Goal: Information Seeking & Learning: Learn about a topic

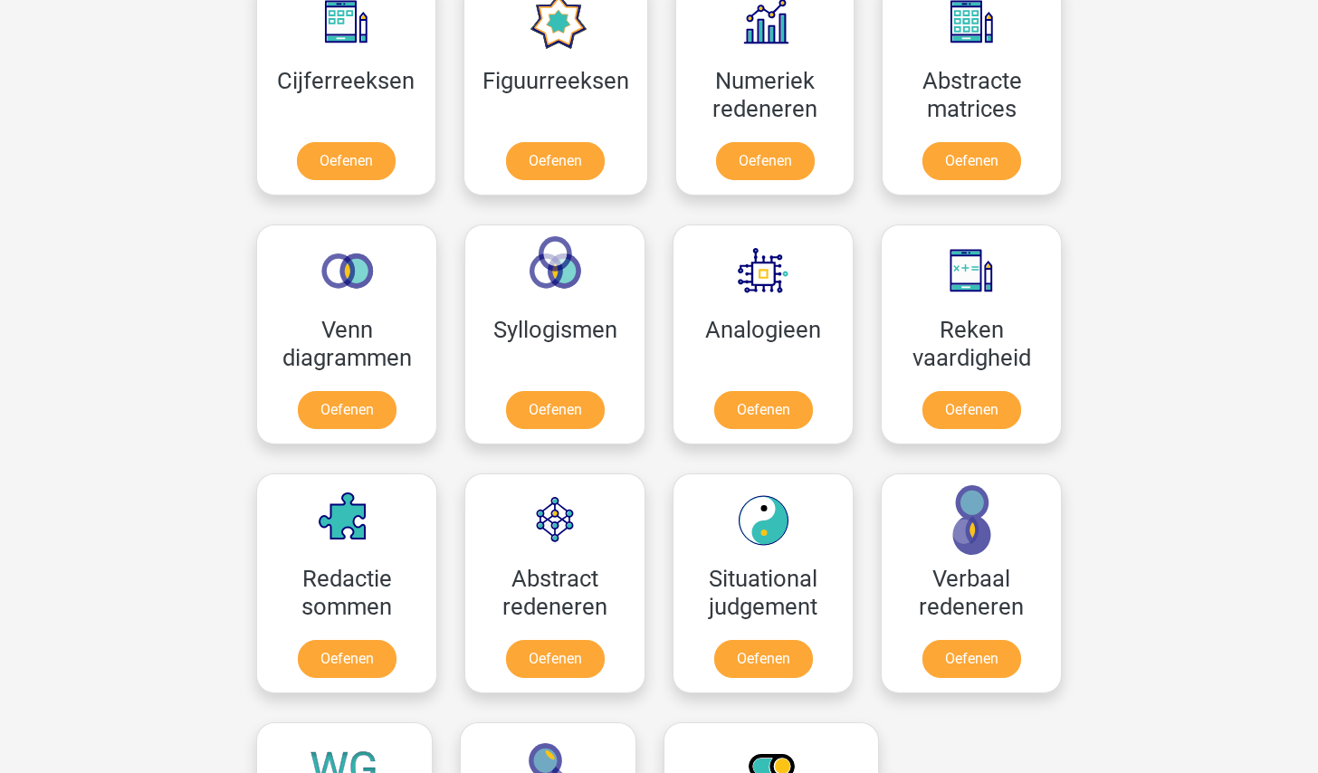
scroll to position [892, 0]
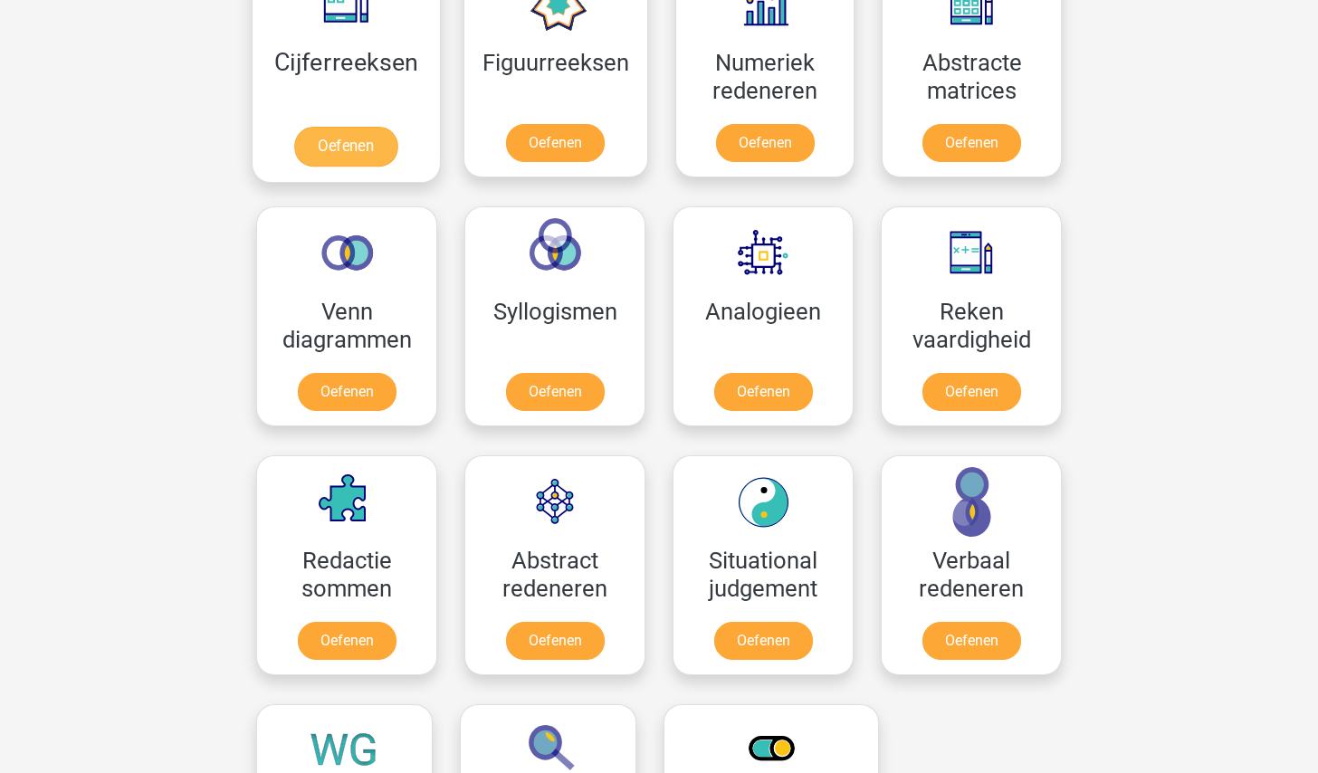
click at [334, 144] on link "Oefenen" at bounding box center [345, 147] width 103 height 40
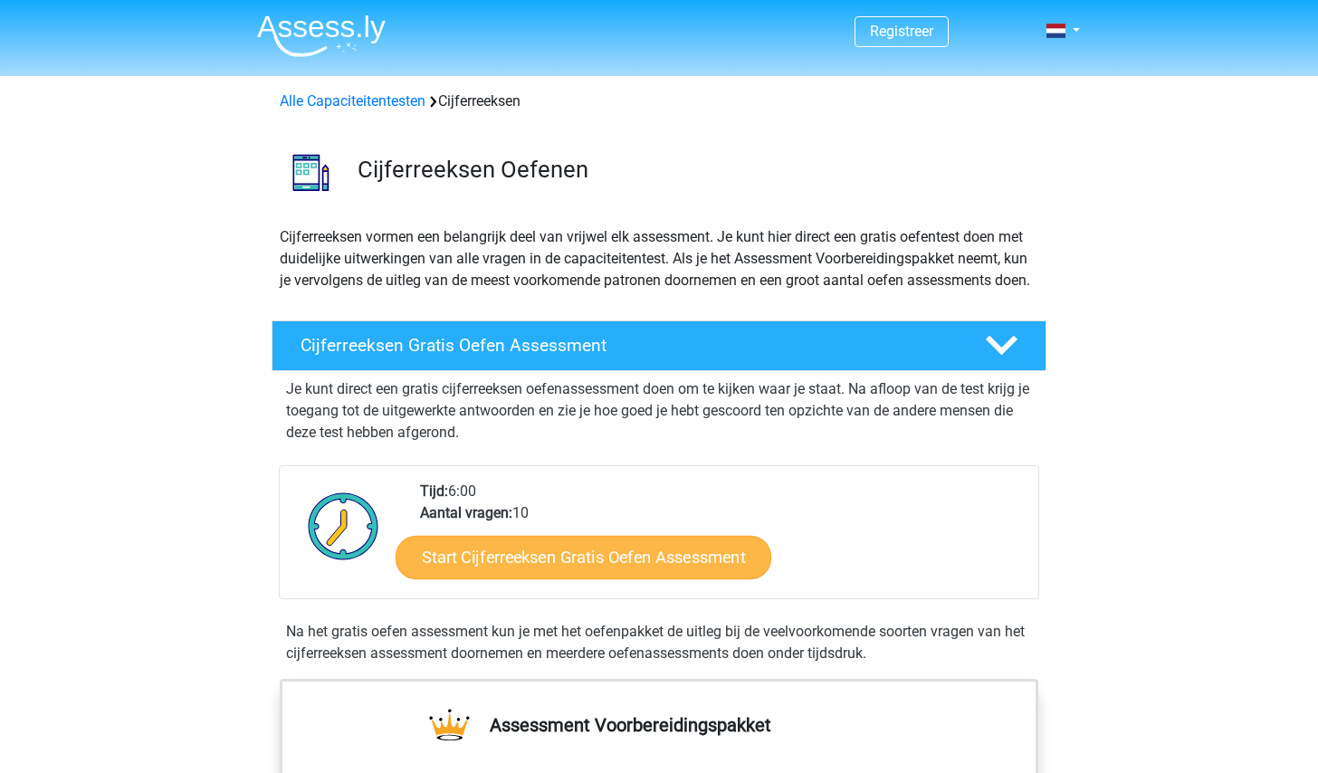
click at [539, 574] on link "Start Cijferreeksen Gratis Oefen Assessment" at bounding box center [584, 556] width 376 height 43
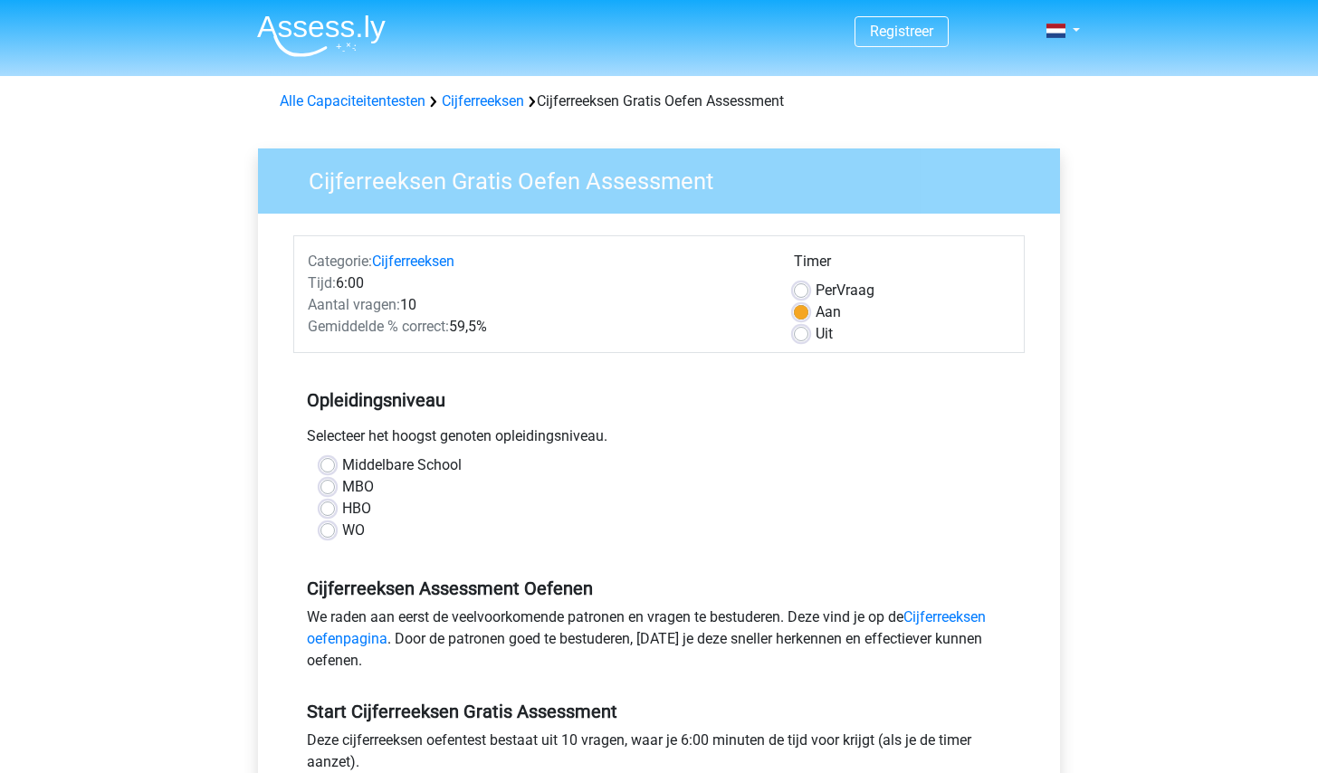
click at [342, 482] on label "MBO" at bounding box center [358, 487] width 32 height 22
click at [334, 482] on input "MBO" at bounding box center [328, 485] width 14 height 18
radio input "true"
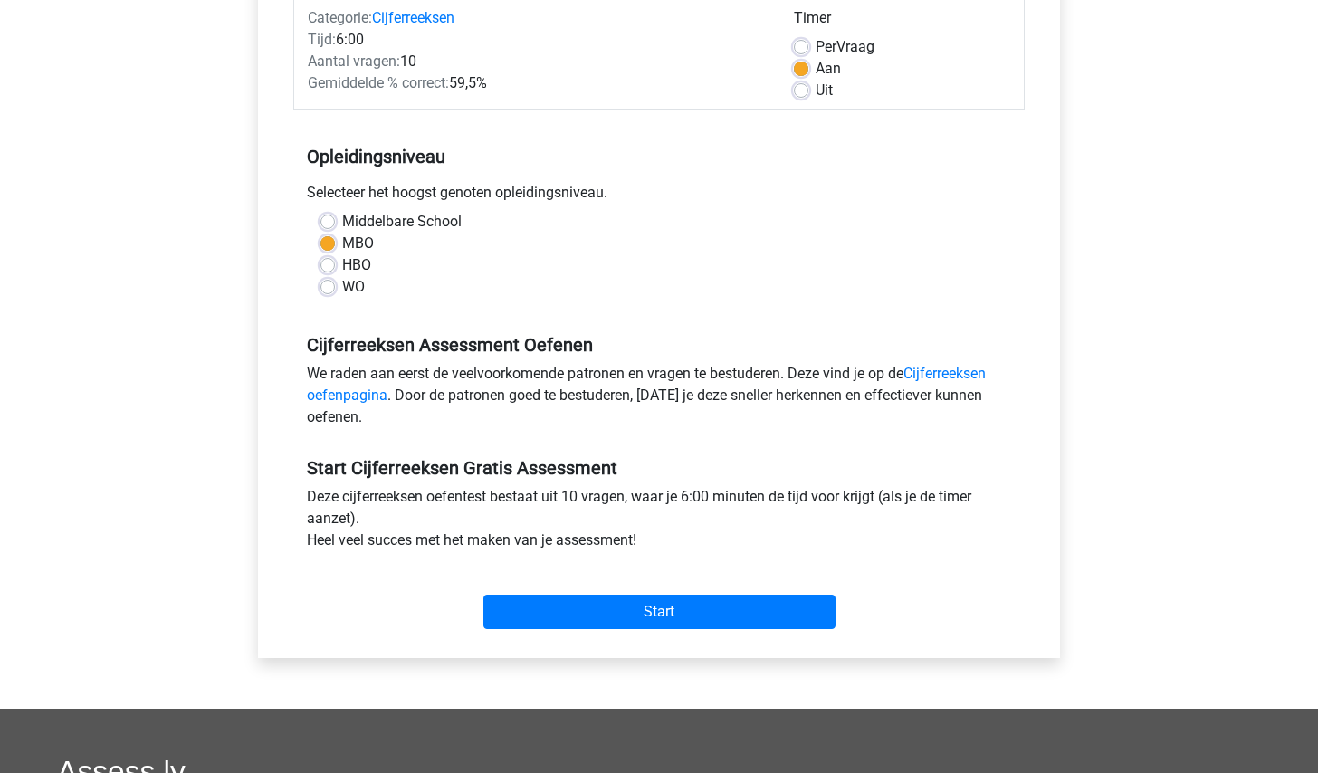
scroll to position [260, 0]
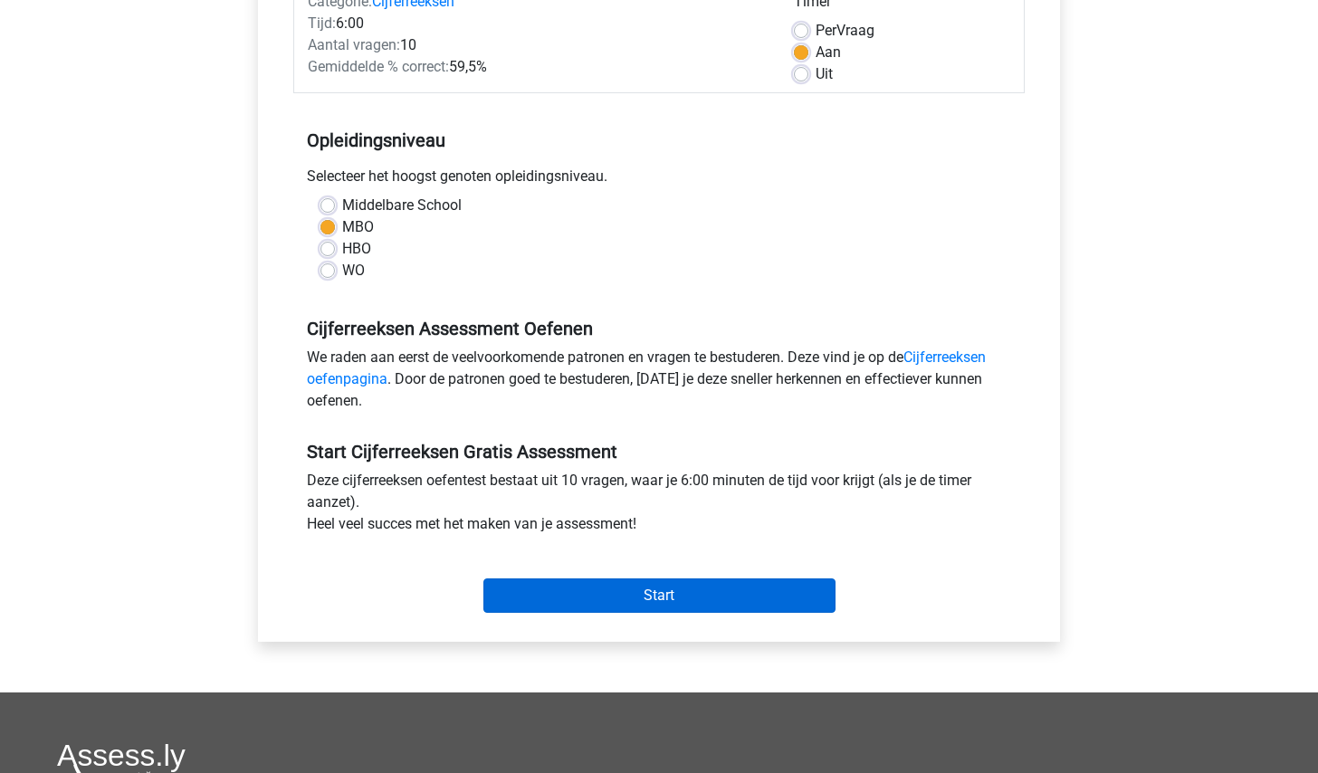
click at [575, 605] on input "Start" at bounding box center [660, 596] width 352 height 34
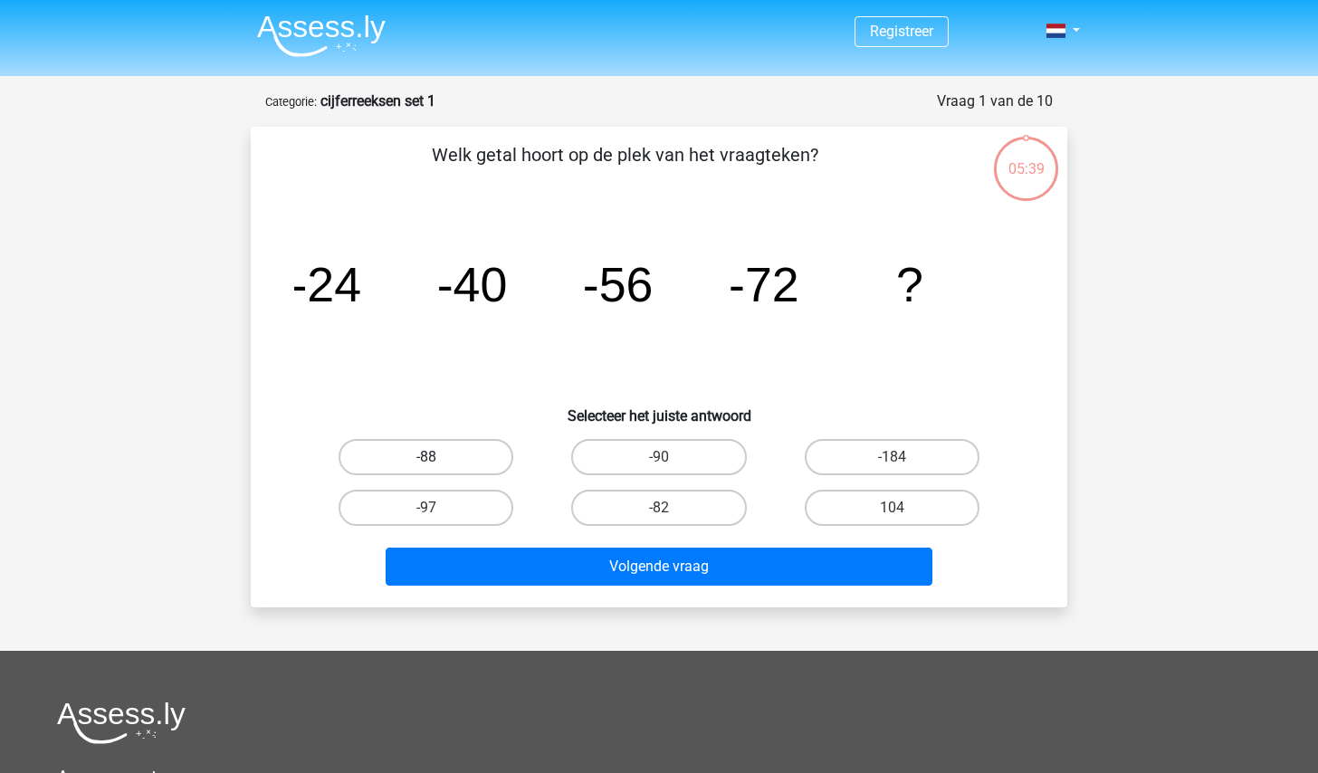
click at [453, 461] on label "-88" at bounding box center [426, 457] width 175 height 36
click at [438, 461] on input "-88" at bounding box center [433, 463] width 12 height 12
radio input "true"
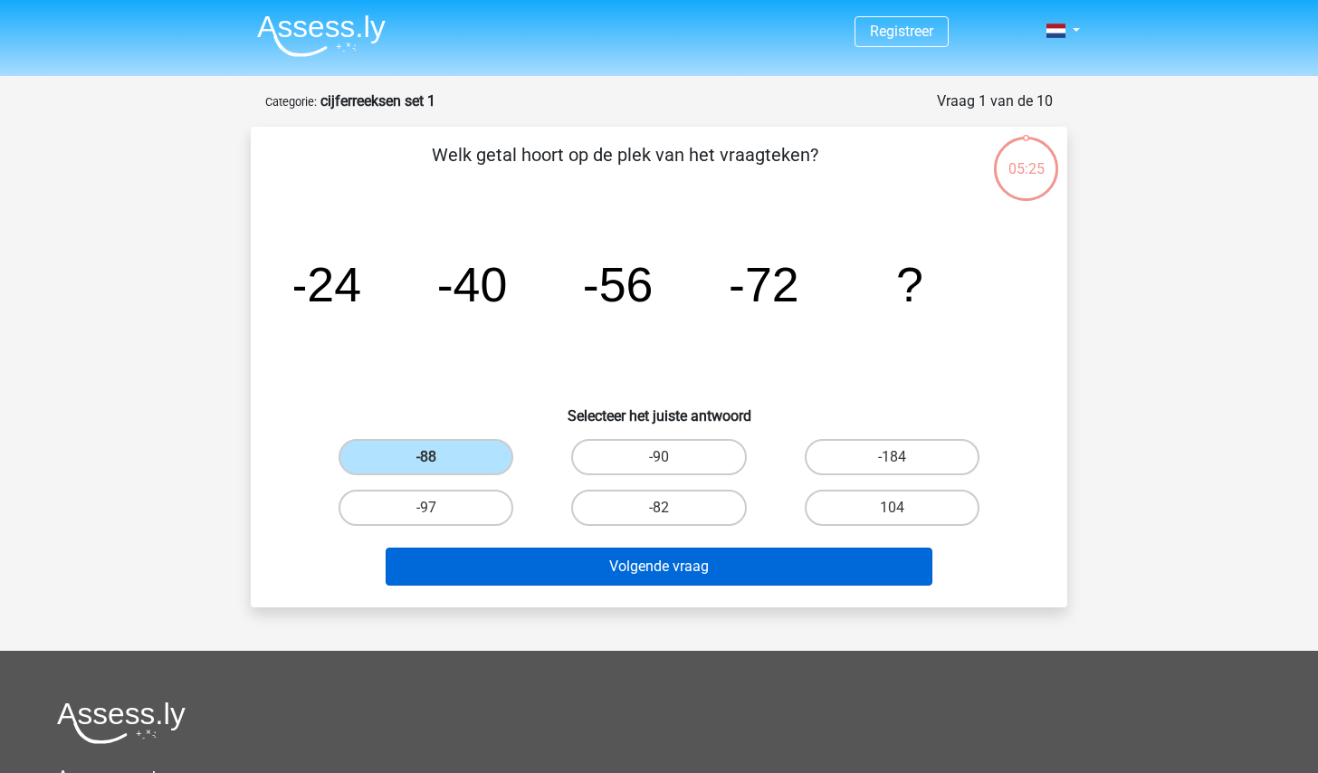
click at [564, 572] on button "Volgende vraag" at bounding box center [660, 567] width 548 height 38
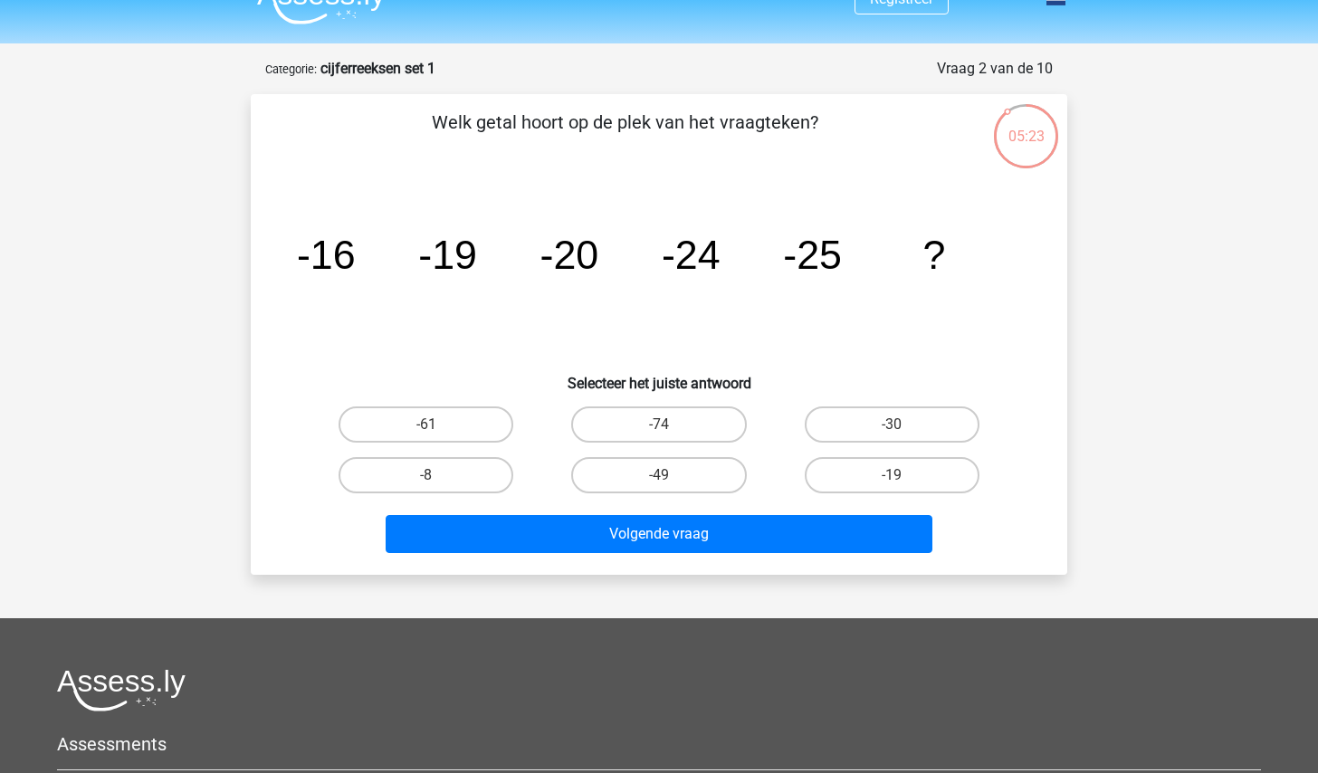
scroll to position [21, 0]
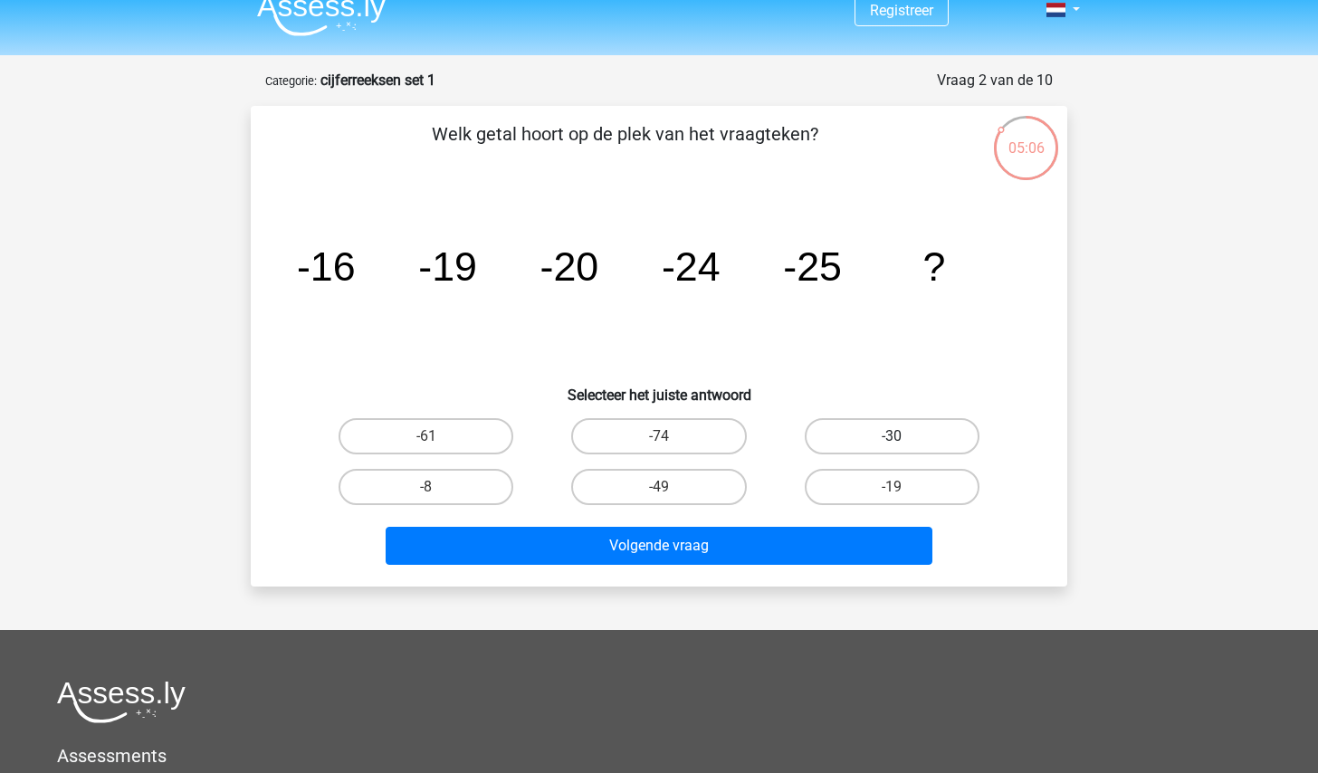
click at [950, 429] on label "-30" at bounding box center [892, 436] width 175 height 36
click at [904, 436] on input "-30" at bounding box center [898, 442] width 12 height 12
radio input "true"
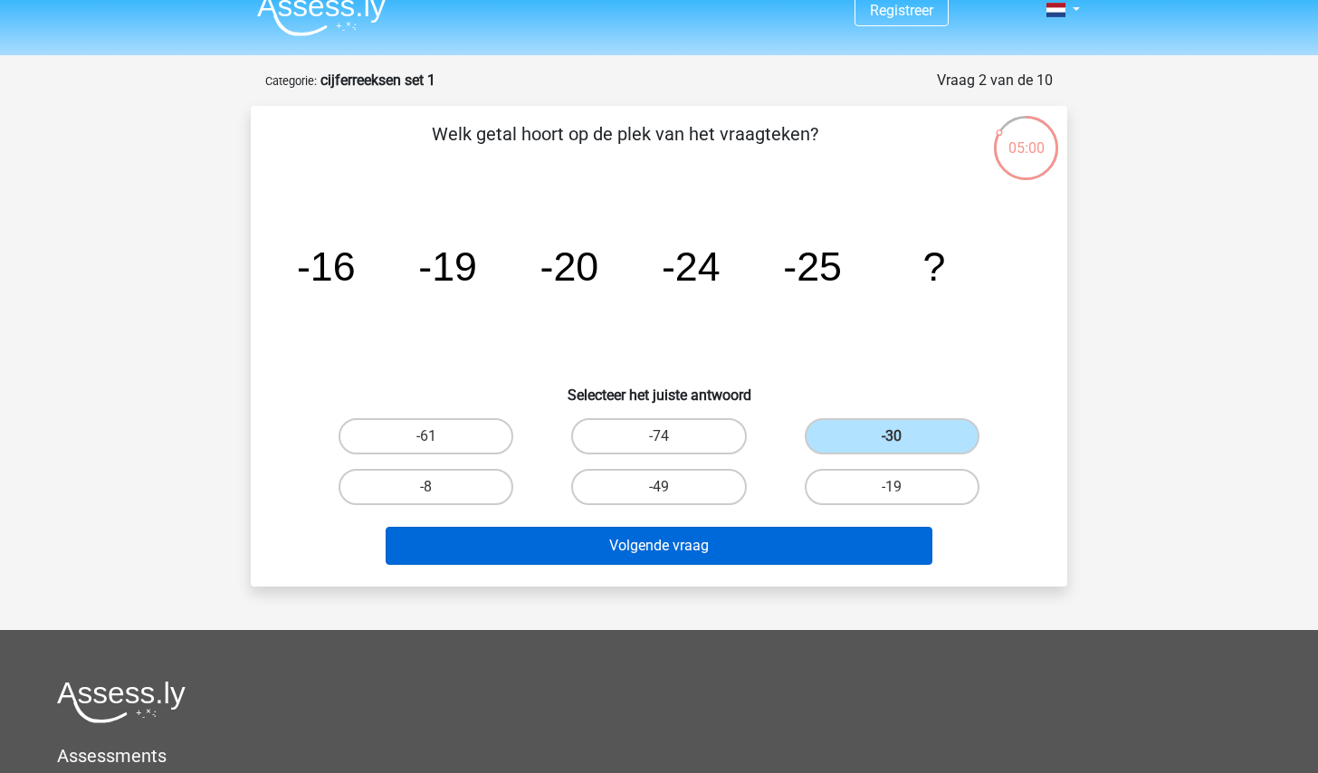
click at [721, 556] on button "Volgende vraag" at bounding box center [660, 546] width 548 height 38
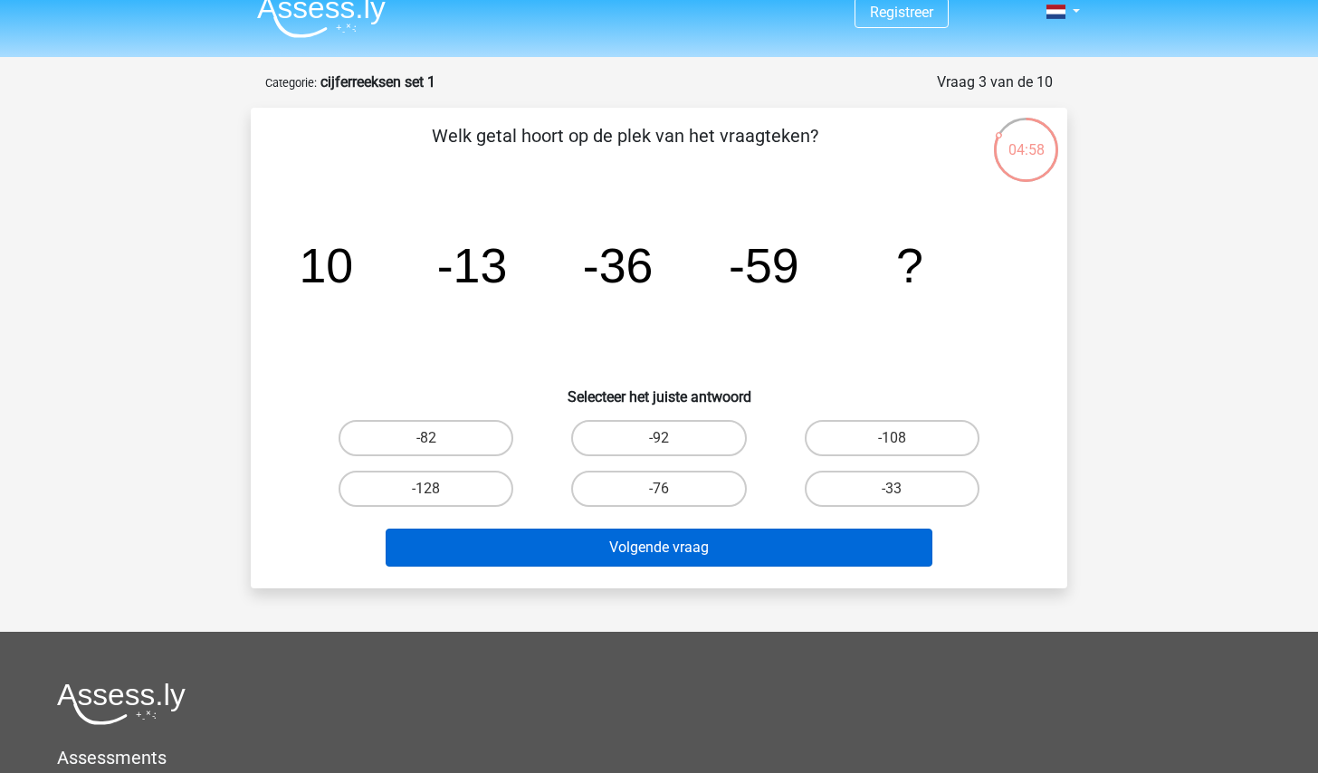
scroll to position [19, 0]
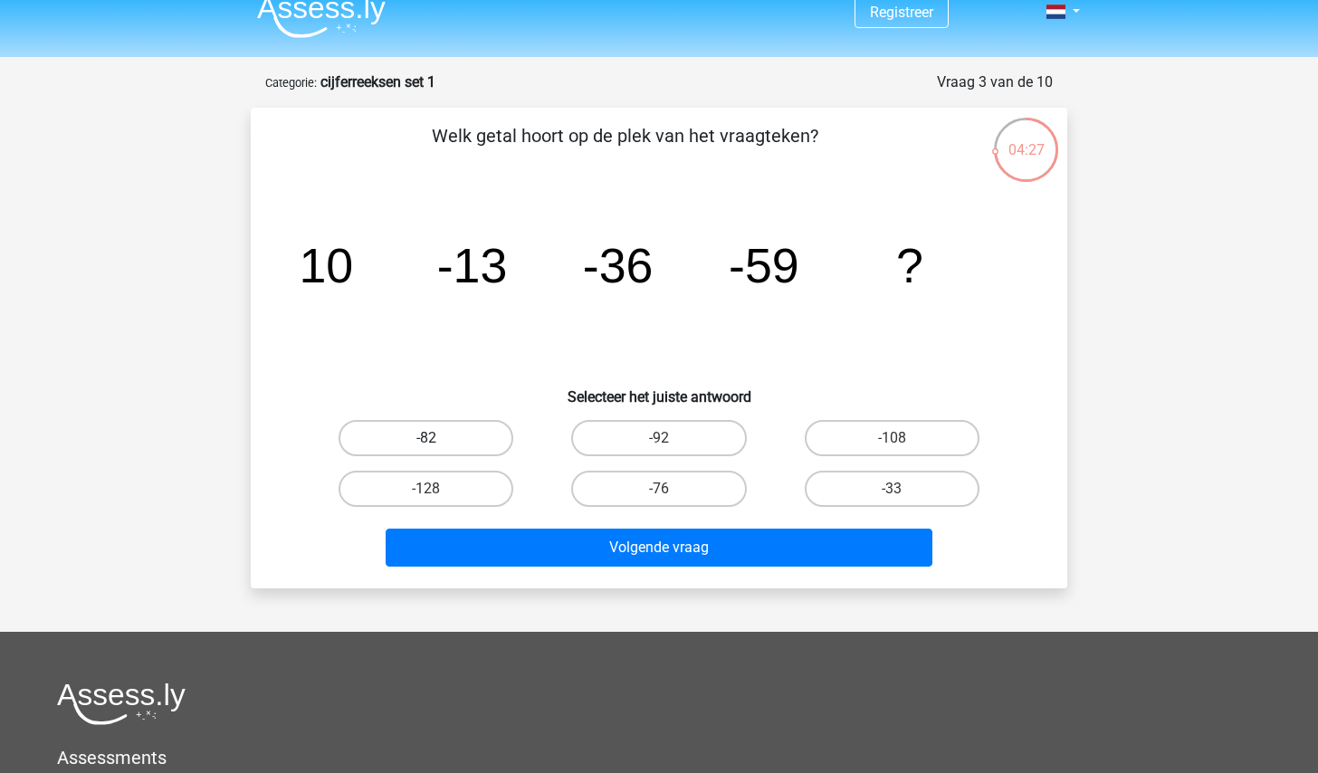
click at [474, 435] on label "-82" at bounding box center [426, 438] width 175 height 36
click at [438, 438] on input "-82" at bounding box center [433, 444] width 12 height 12
radio input "true"
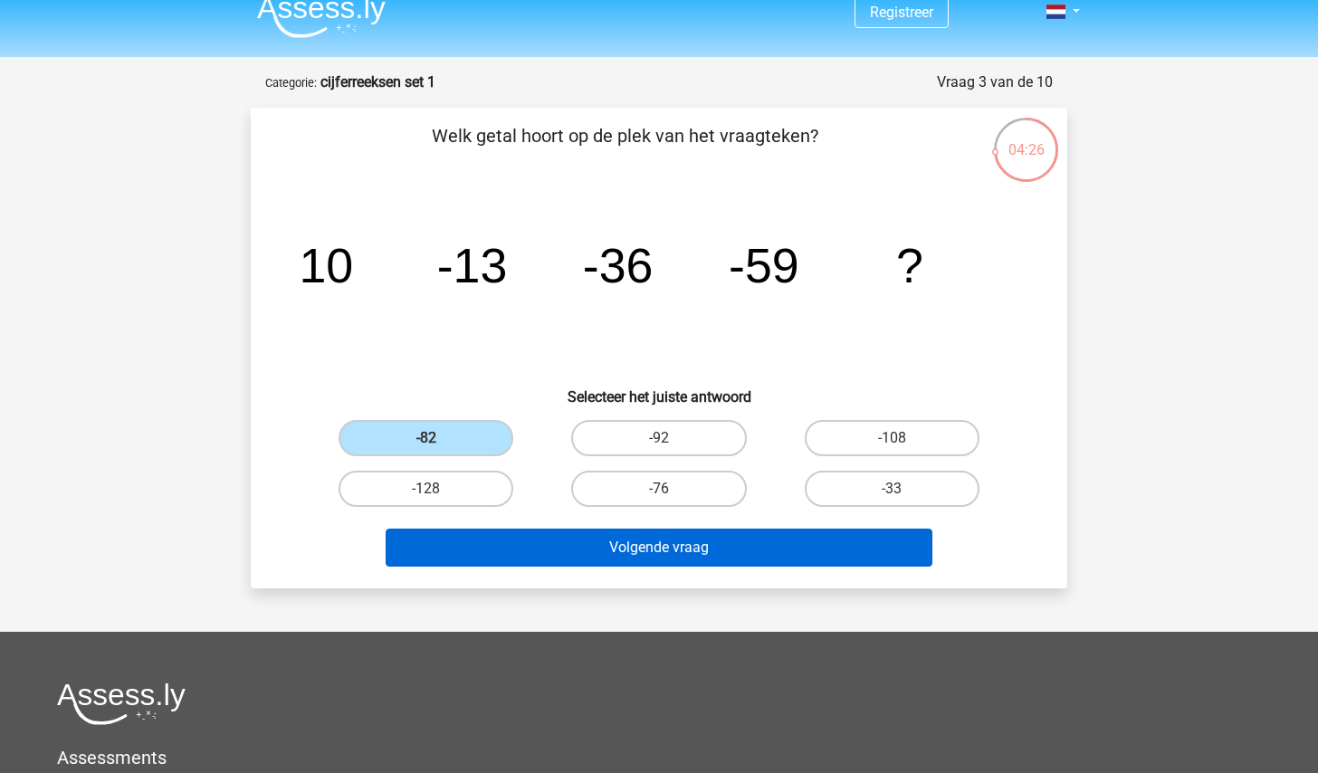
click at [567, 541] on button "Volgende vraag" at bounding box center [660, 548] width 548 height 38
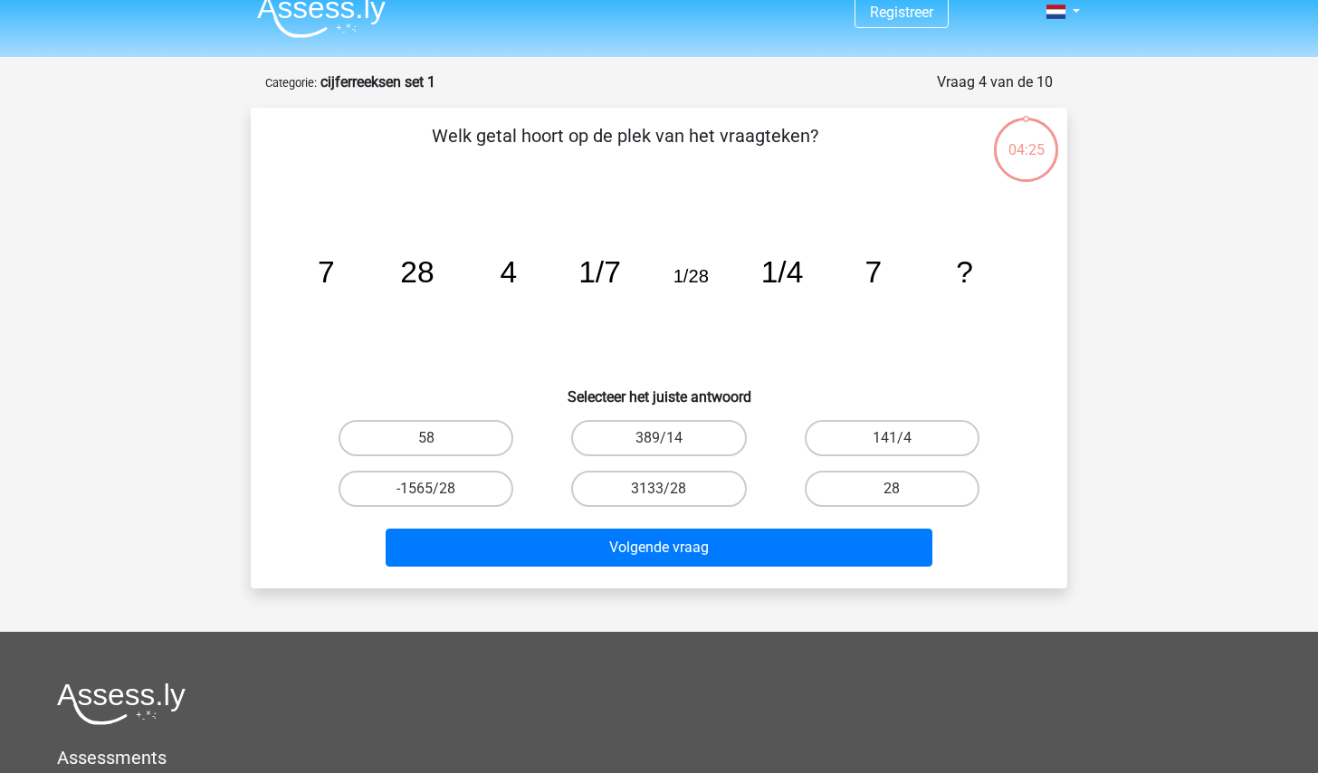
scroll to position [91, 0]
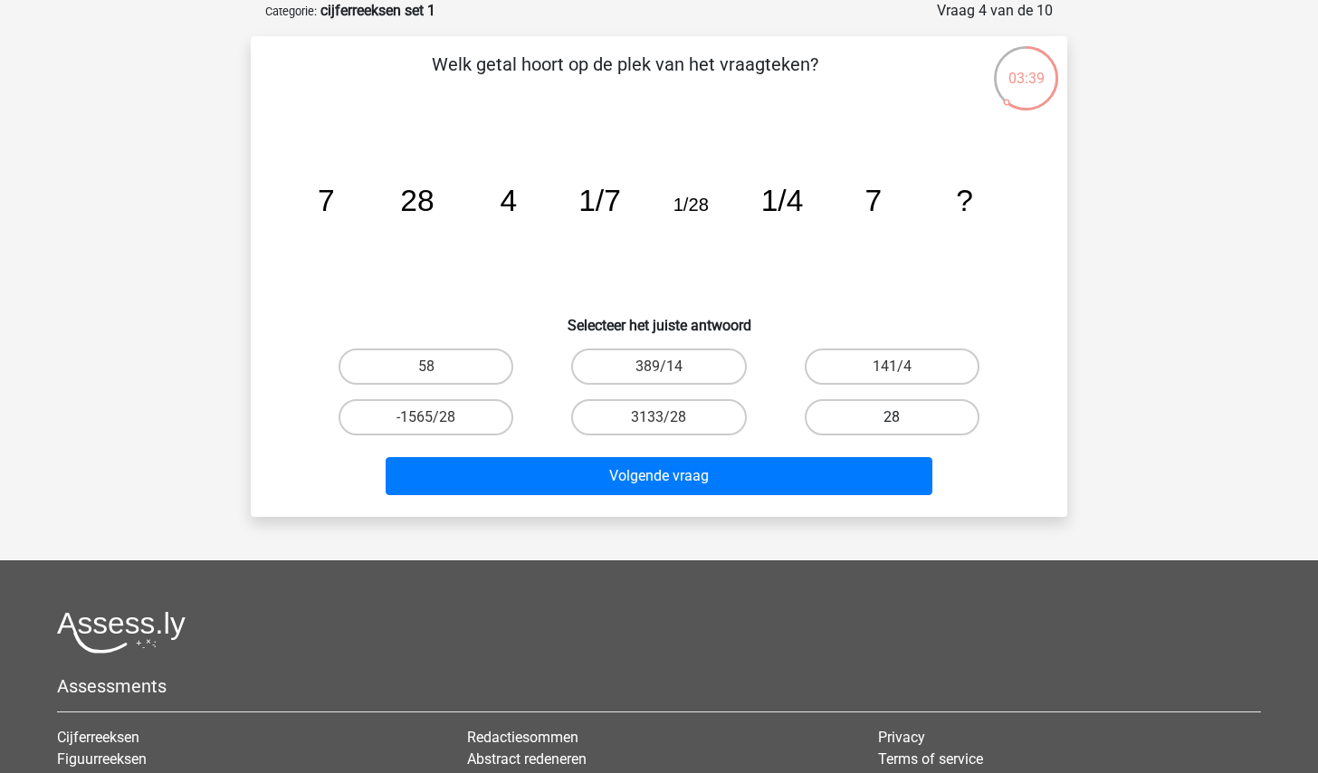
click at [899, 415] on label "28" at bounding box center [892, 417] width 175 height 36
click at [899, 417] on input "28" at bounding box center [898, 423] width 12 height 12
radio input "true"
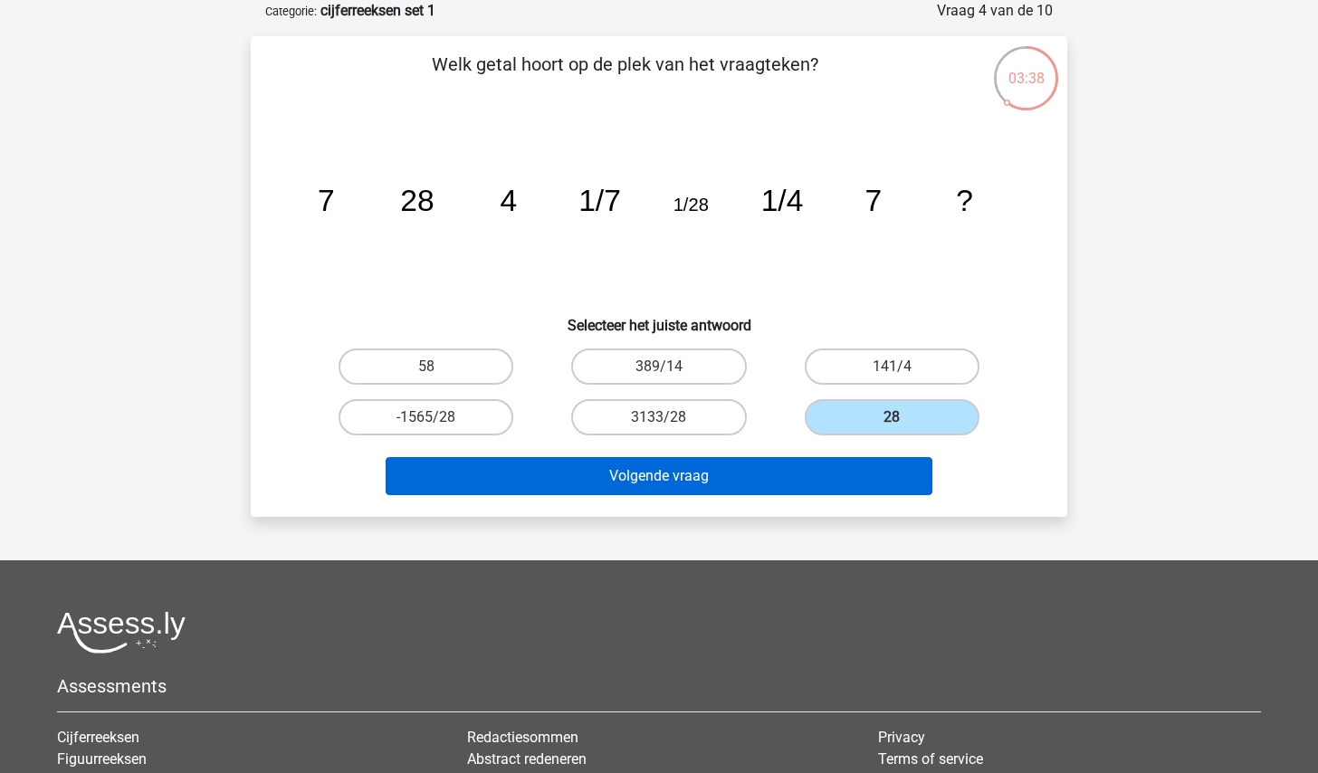
click at [793, 470] on button "Volgende vraag" at bounding box center [660, 476] width 548 height 38
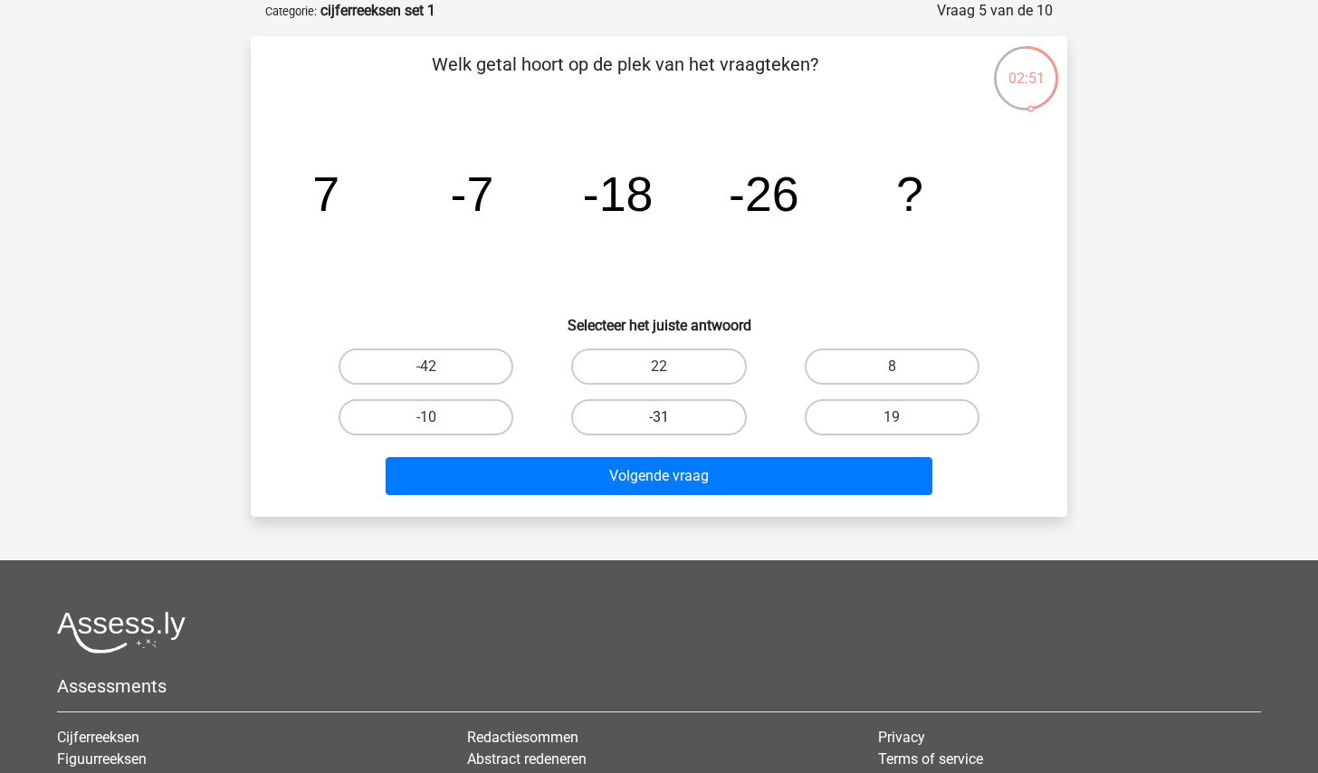
click at [637, 409] on label "-31" at bounding box center [658, 417] width 175 height 36
click at [659, 417] on input "-31" at bounding box center [665, 423] width 12 height 12
radio input "true"
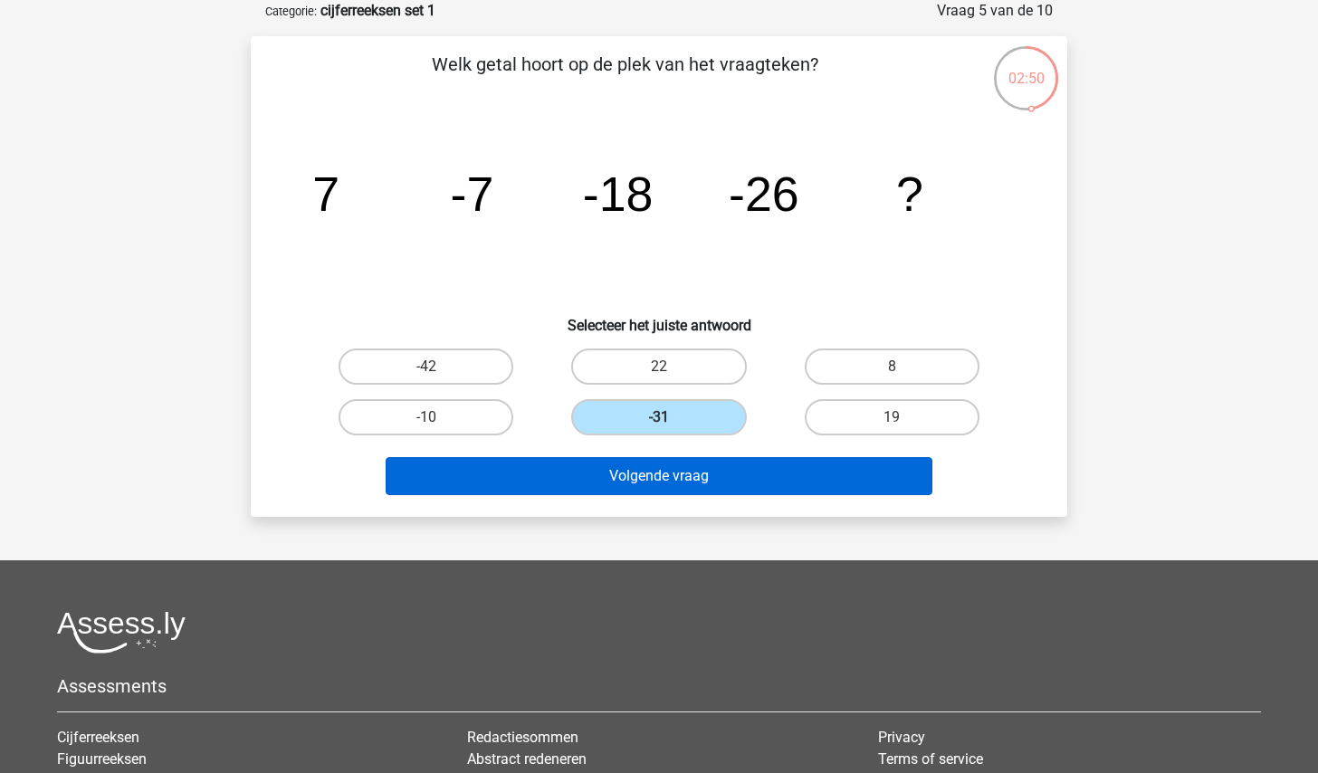
click at [663, 486] on button "Volgende vraag" at bounding box center [660, 476] width 548 height 38
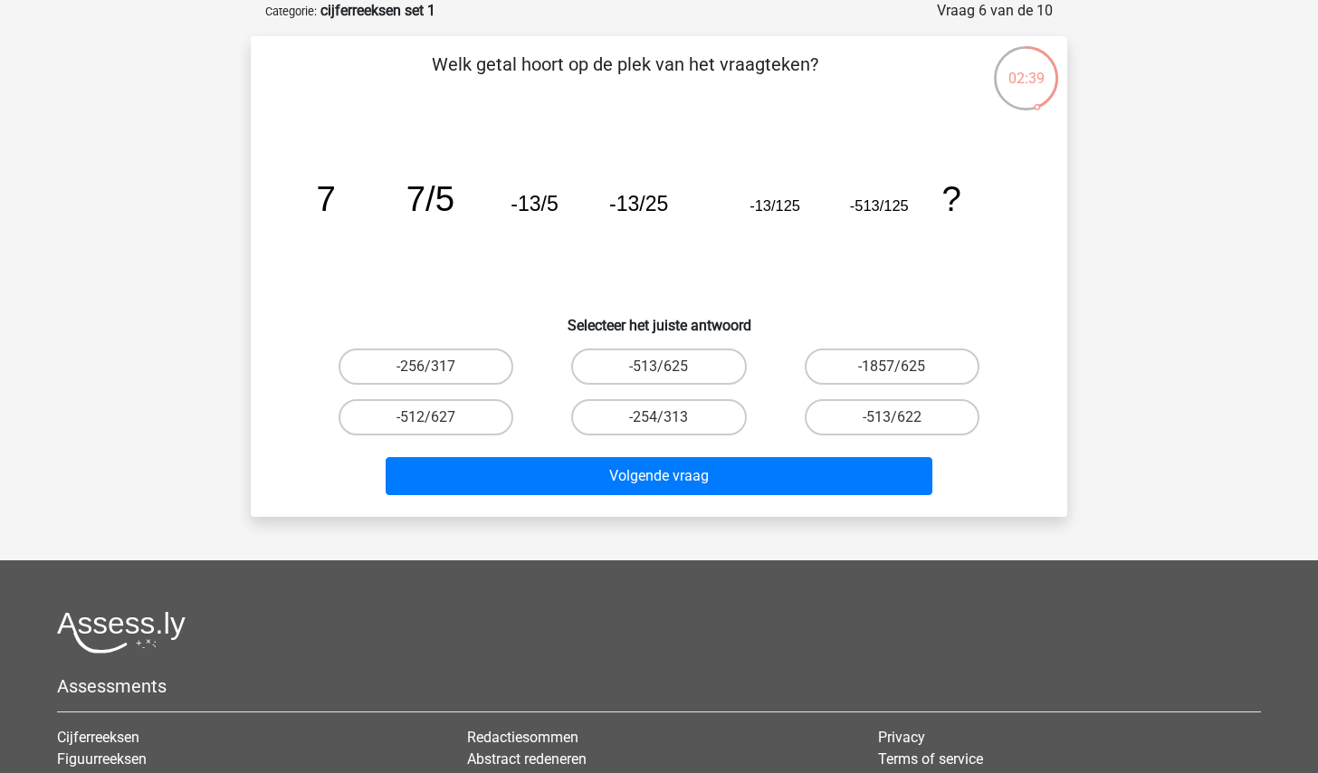
click at [669, 418] on input "-254/313" at bounding box center [665, 423] width 12 height 12
radio input "true"
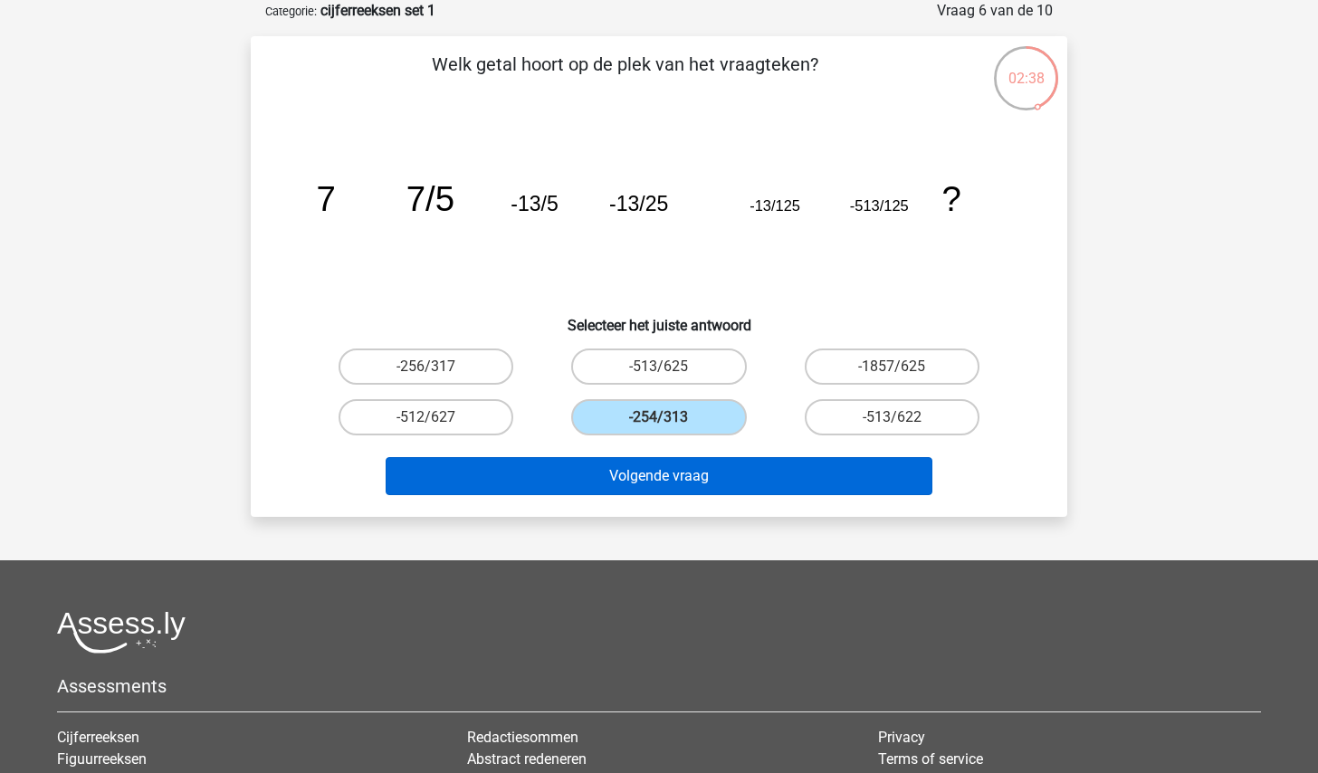
click at [657, 482] on button "Volgende vraag" at bounding box center [660, 476] width 548 height 38
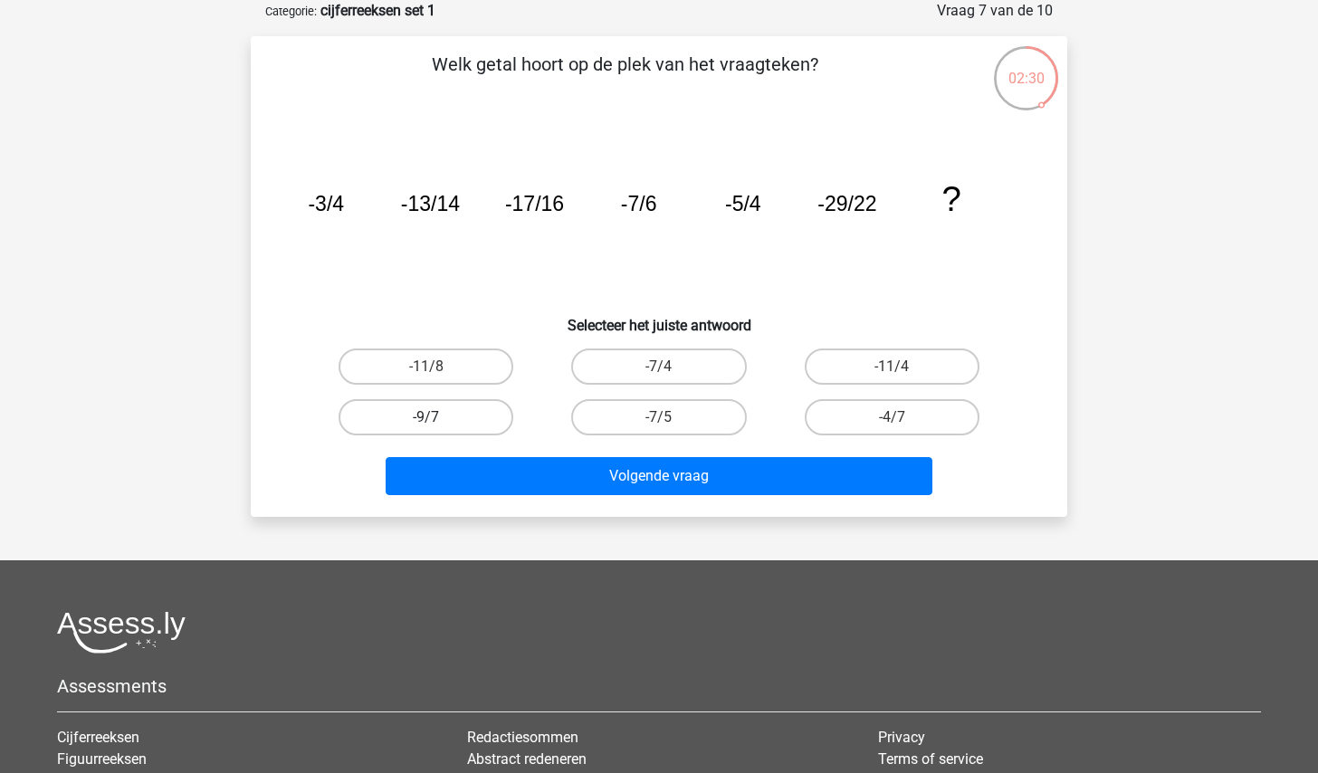
click at [447, 408] on label "-9/7" at bounding box center [426, 417] width 175 height 36
click at [438, 417] on input "-9/7" at bounding box center [433, 423] width 12 height 12
radio input "true"
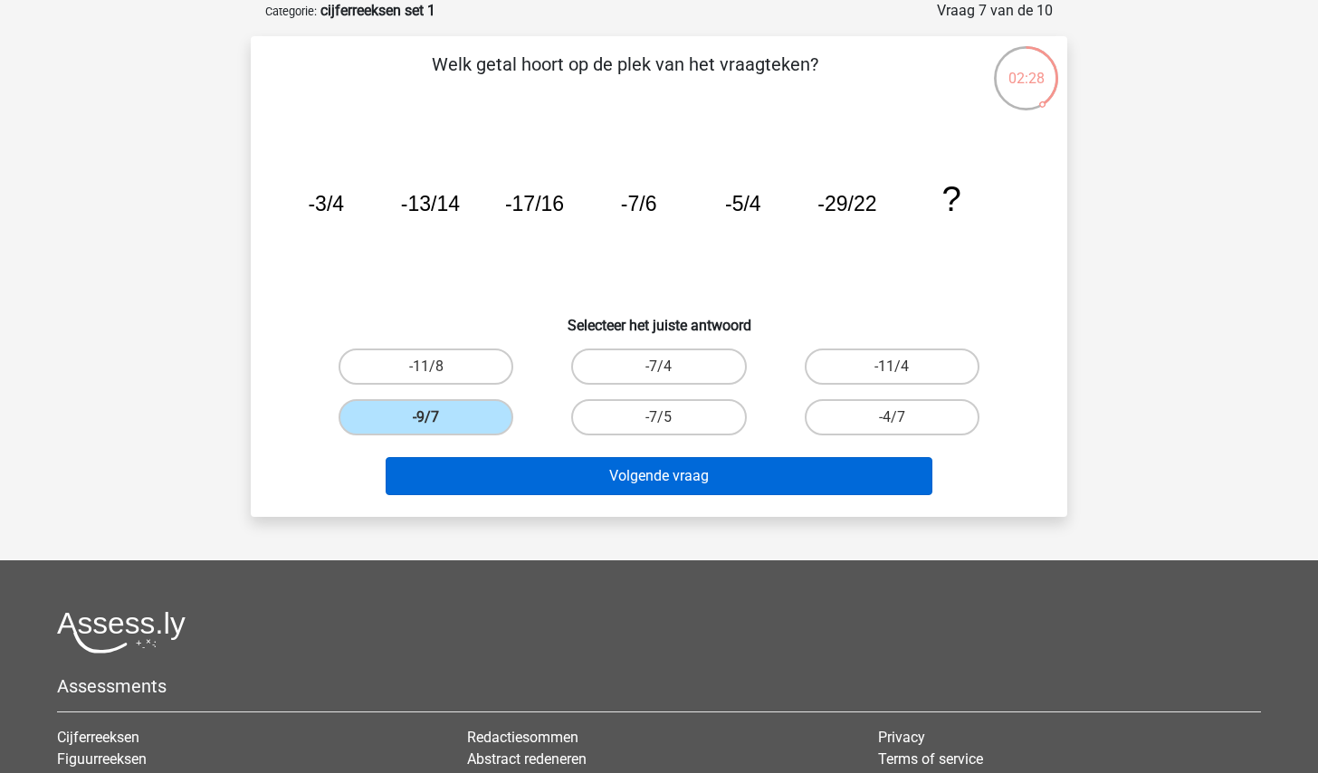
click at [543, 484] on button "Volgende vraag" at bounding box center [660, 476] width 548 height 38
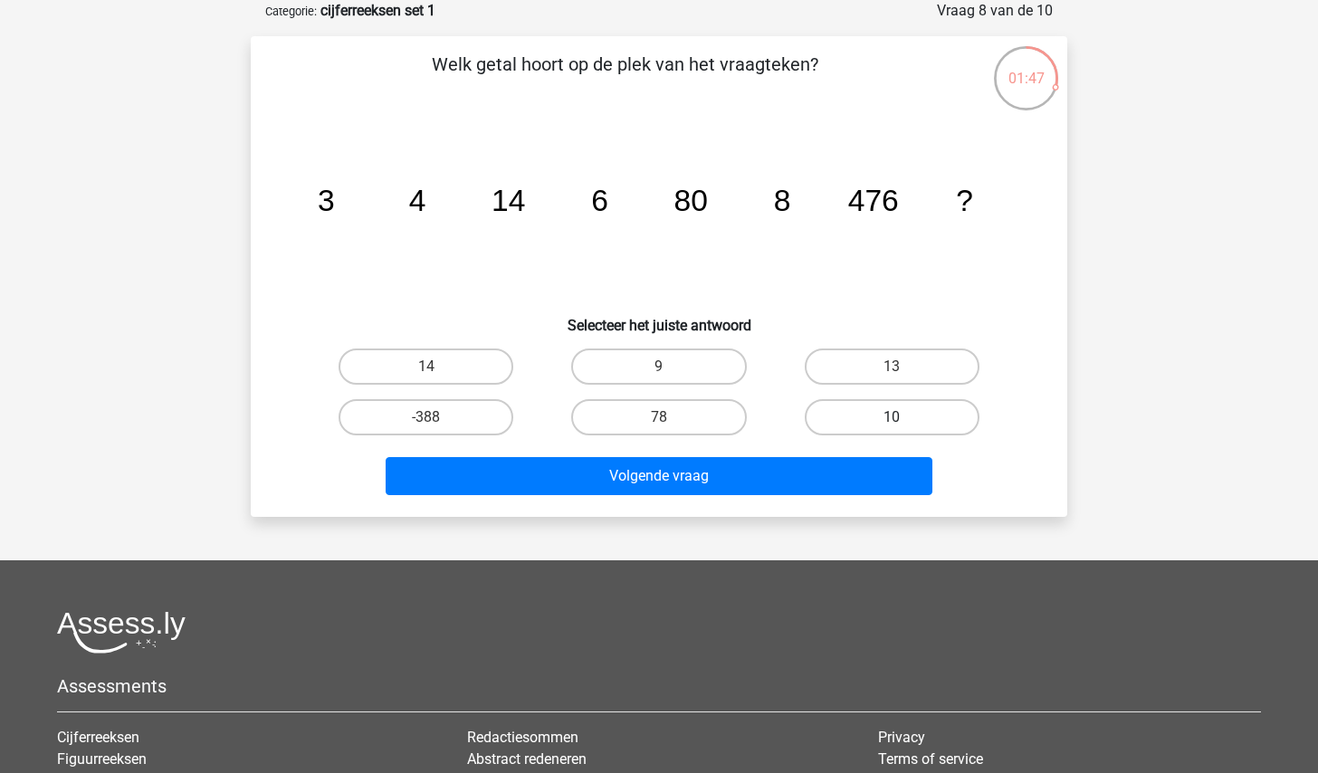
click at [881, 407] on label "10" at bounding box center [892, 417] width 175 height 36
click at [892, 417] on input "10" at bounding box center [898, 423] width 12 height 12
radio input "true"
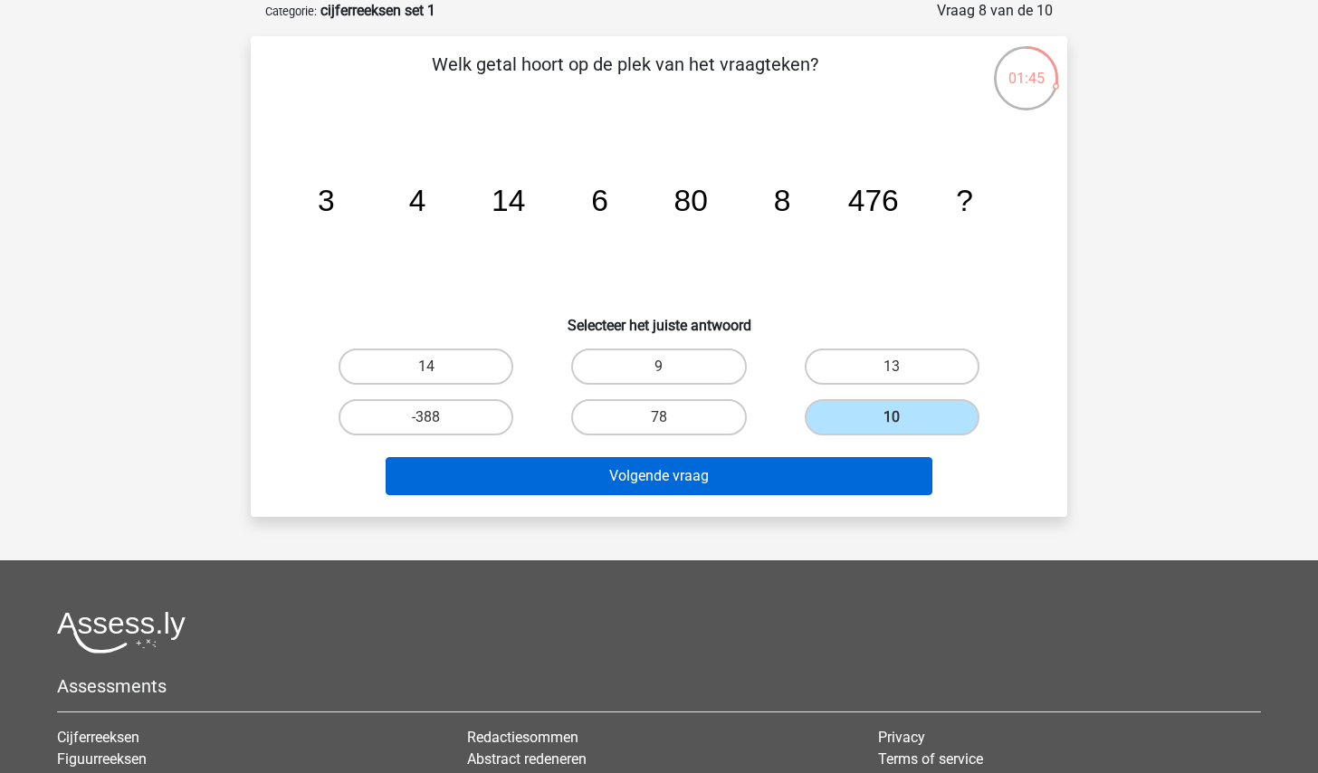
click at [750, 465] on button "Volgende vraag" at bounding box center [660, 476] width 548 height 38
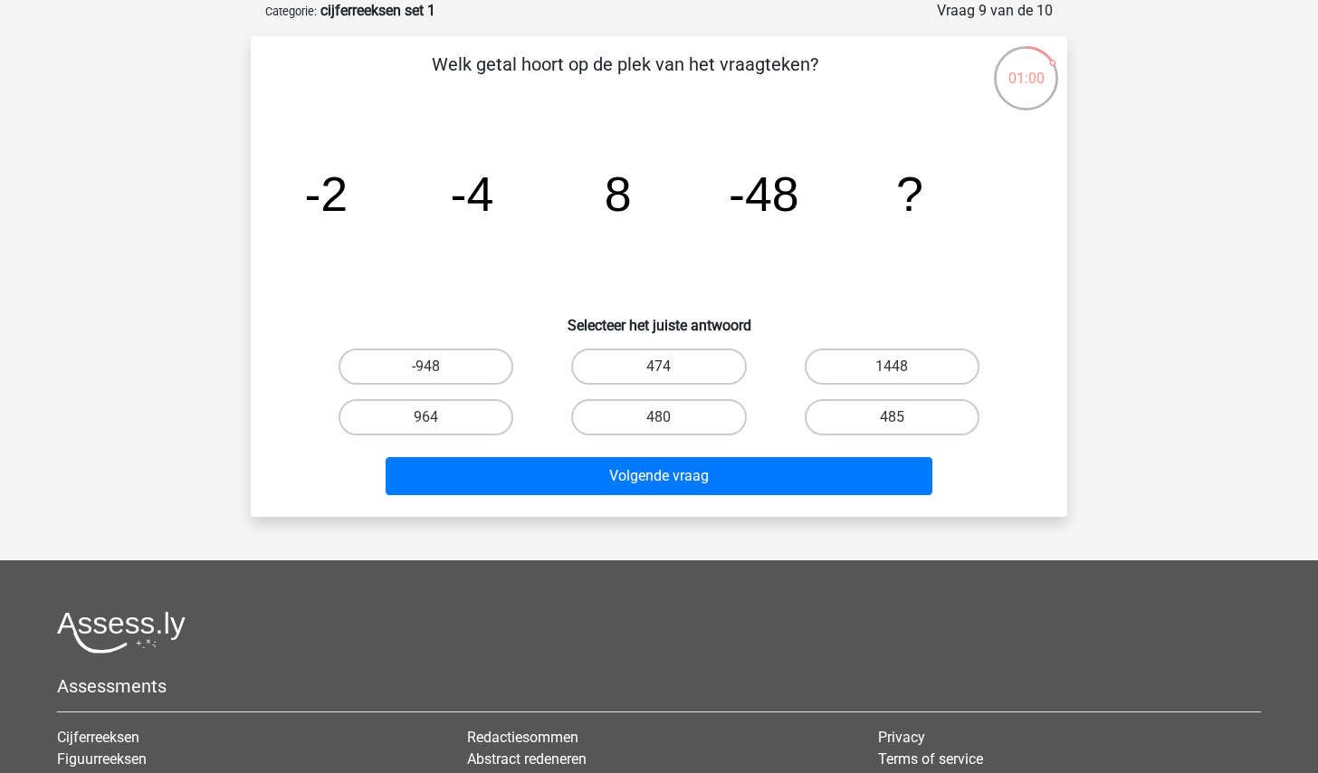
click at [666, 419] on input "480" at bounding box center [665, 423] width 12 height 12
radio input "true"
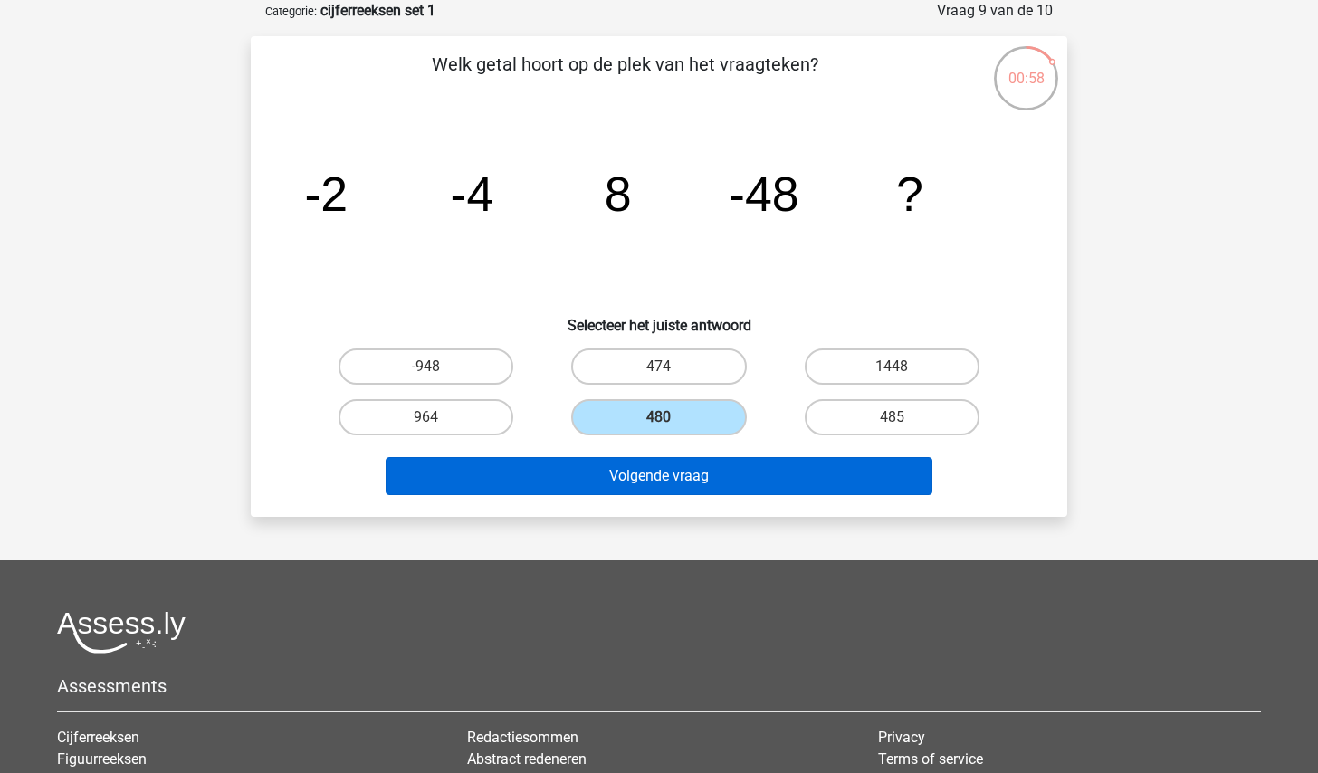
click at [647, 475] on button "Volgende vraag" at bounding box center [660, 476] width 548 height 38
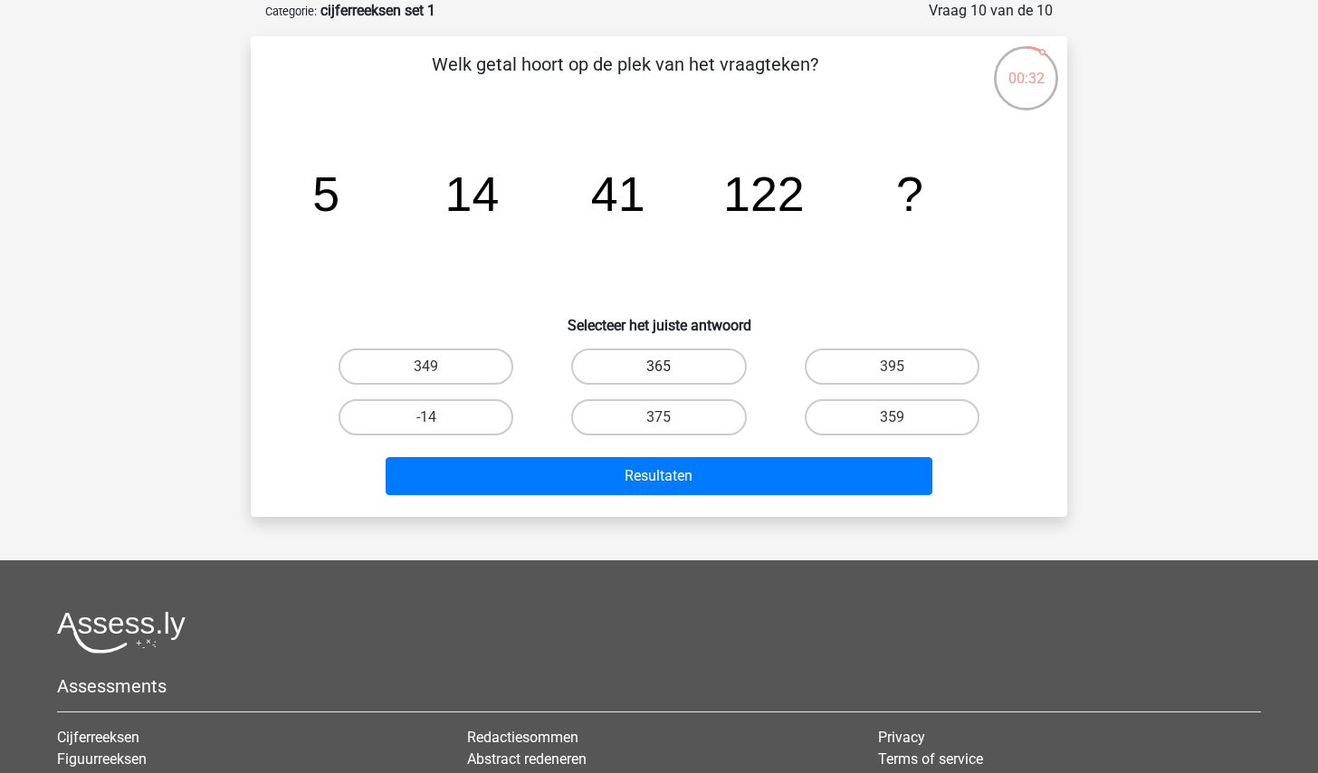
click at [682, 367] on label "365" at bounding box center [658, 367] width 175 height 36
click at [671, 367] on input "365" at bounding box center [665, 373] width 12 height 12
radio input "true"
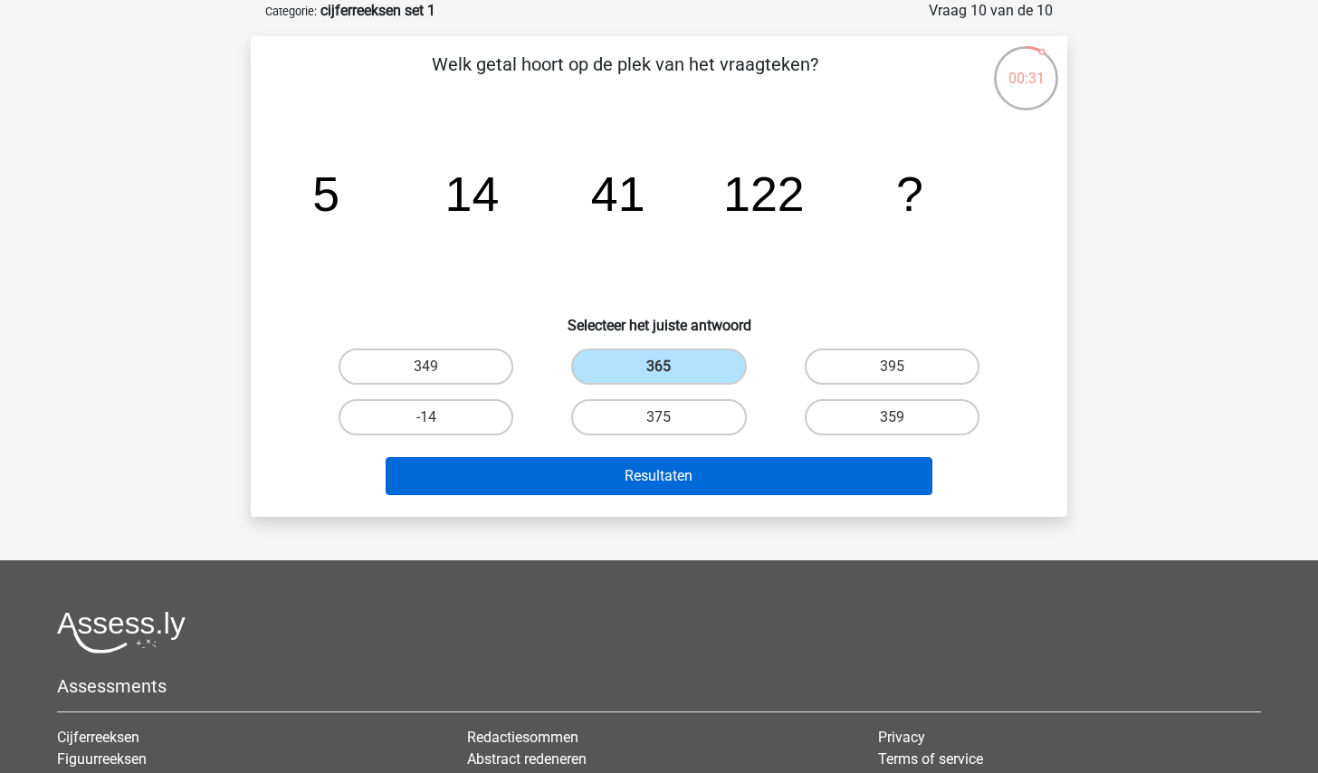
click at [664, 479] on button "Resultaten" at bounding box center [660, 476] width 548 height 38
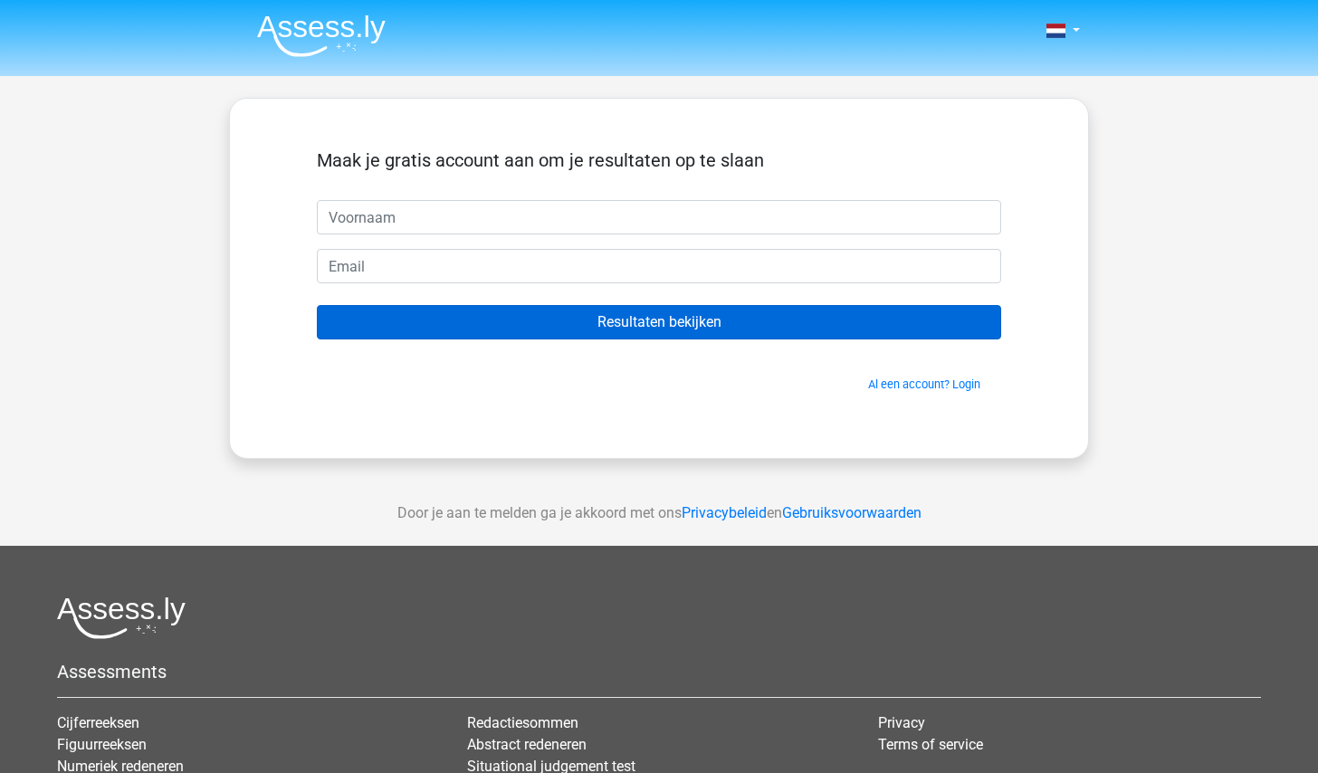
click at [718, 319] on input "Resultaten bekijken" at bounding box center [659, 322] width 685 height 34
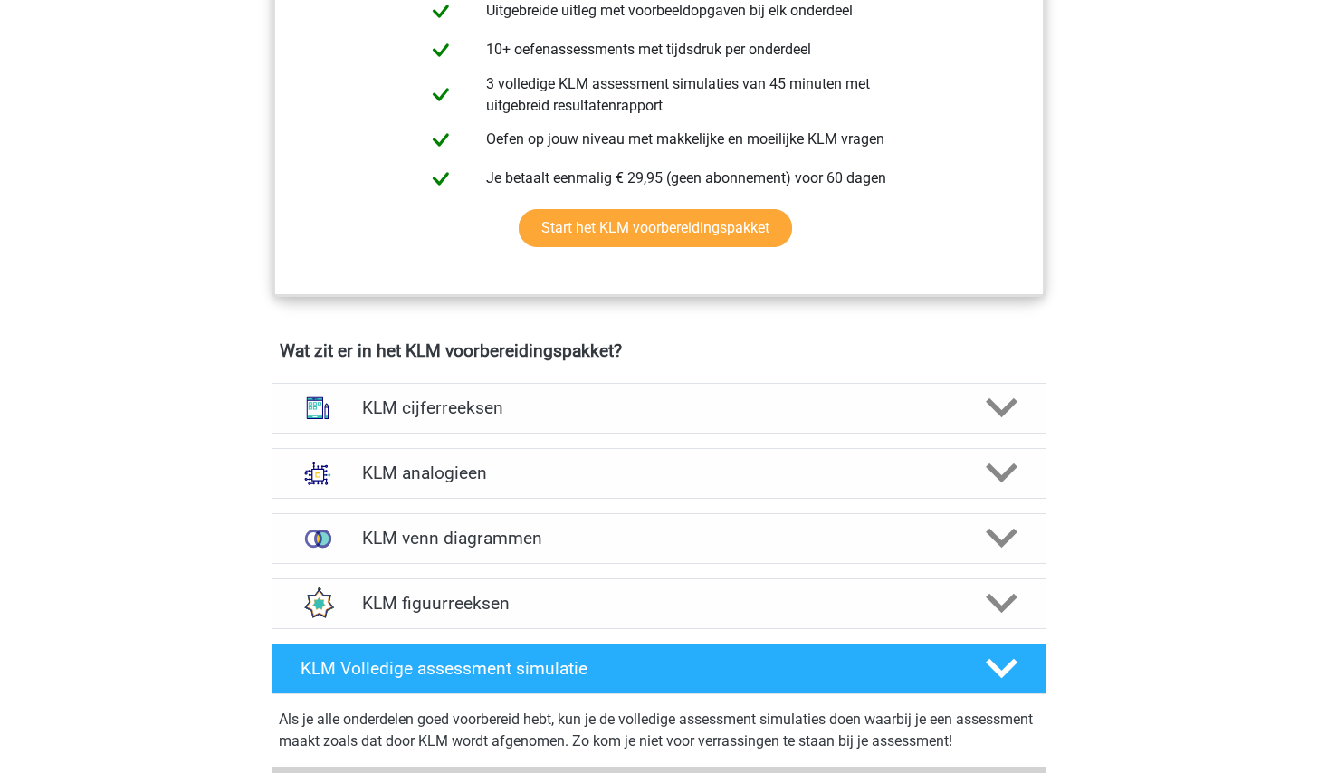
scroll to position [1005, 0]
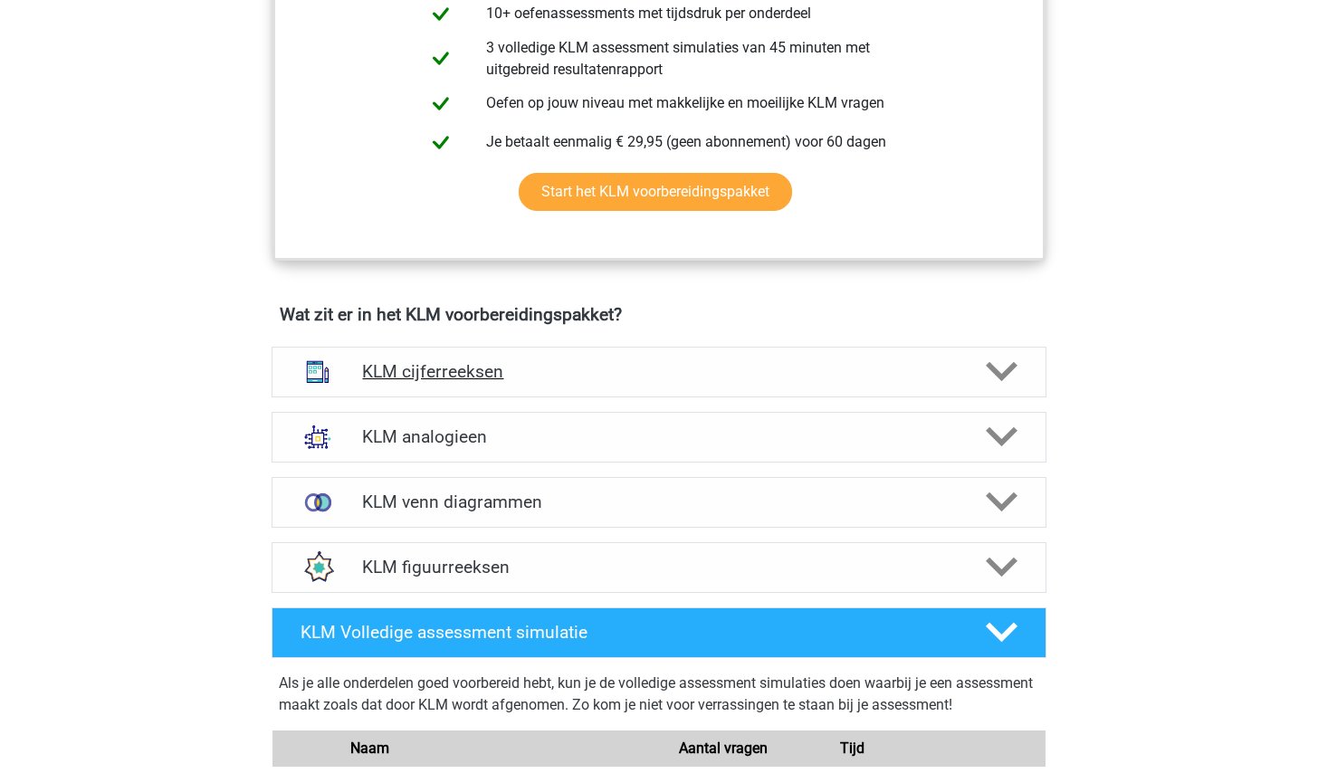
click at [553, 381] on h4 "KLM cijferreeksen" at bounding box center [658, 371] width 593 height 21
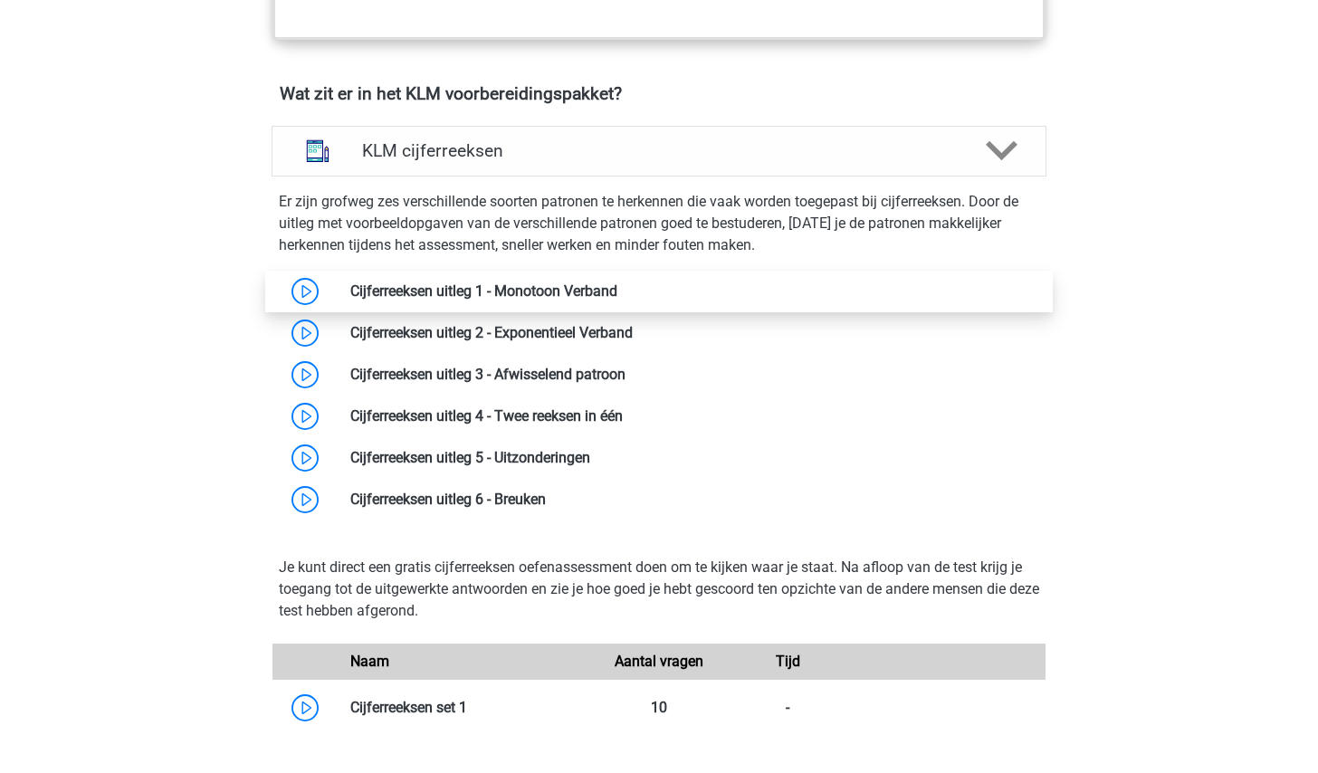
scroll to position [1251, 0]
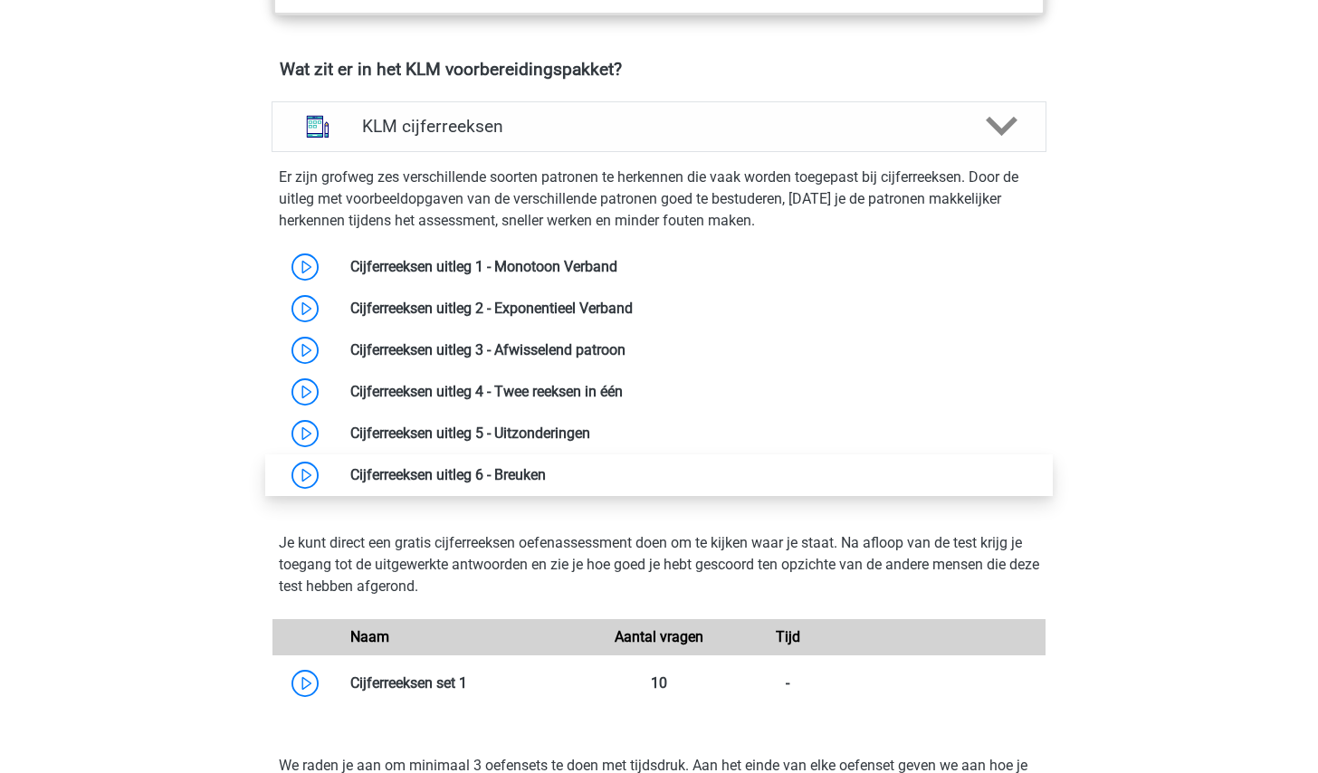
click at [546, 469] on link at bounding box center [546, 474] width 0 height 17
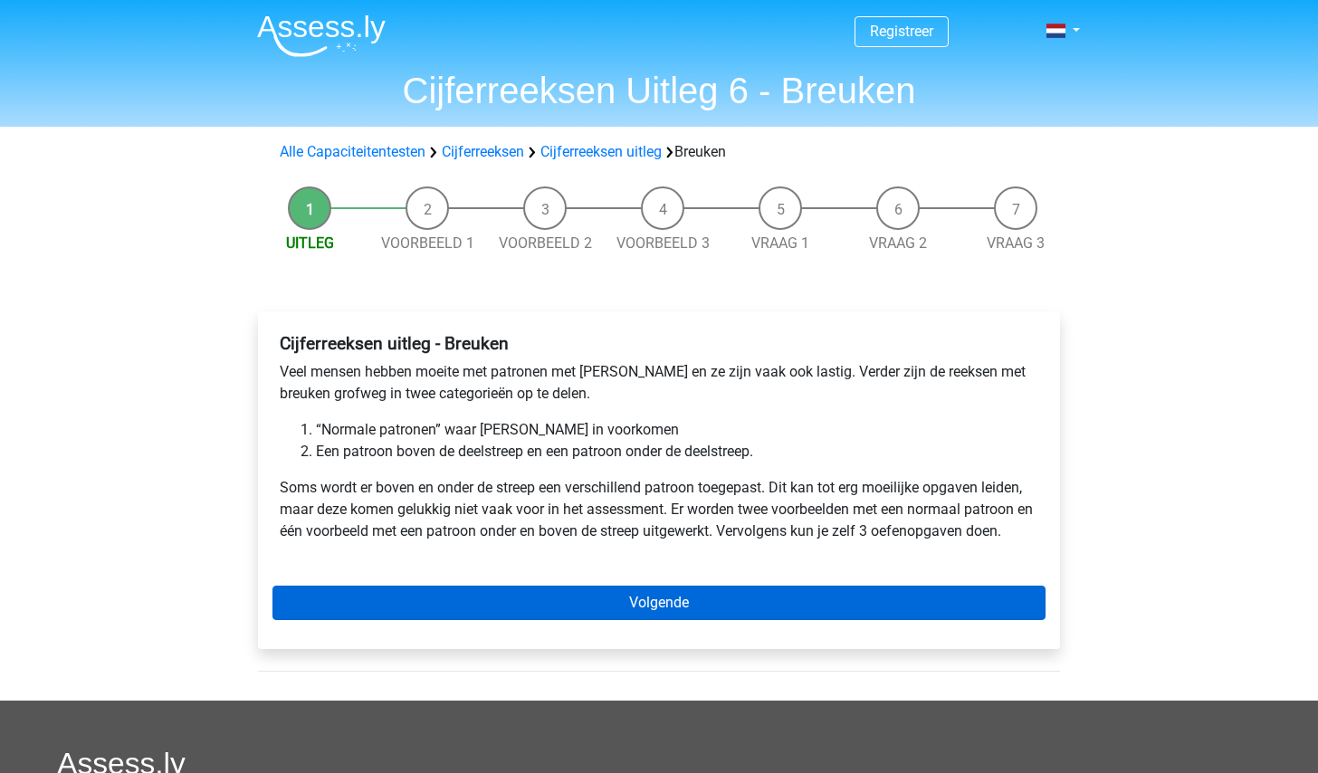
click at [532, 593] on link "Volgende" at bounding box center [659, 603] width 773 height 34
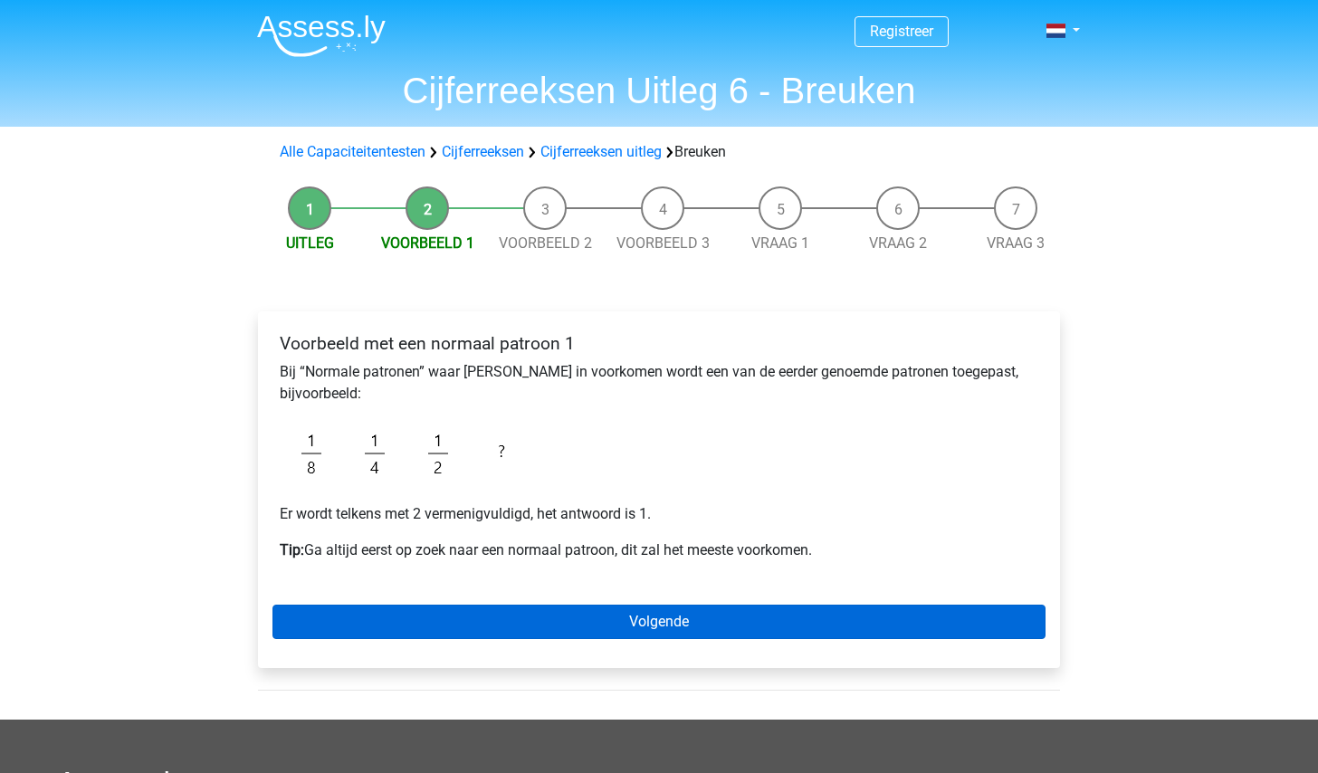
click at [536, 612] on link "Volgende" at bounding box center [659, 622] width 773 height 34
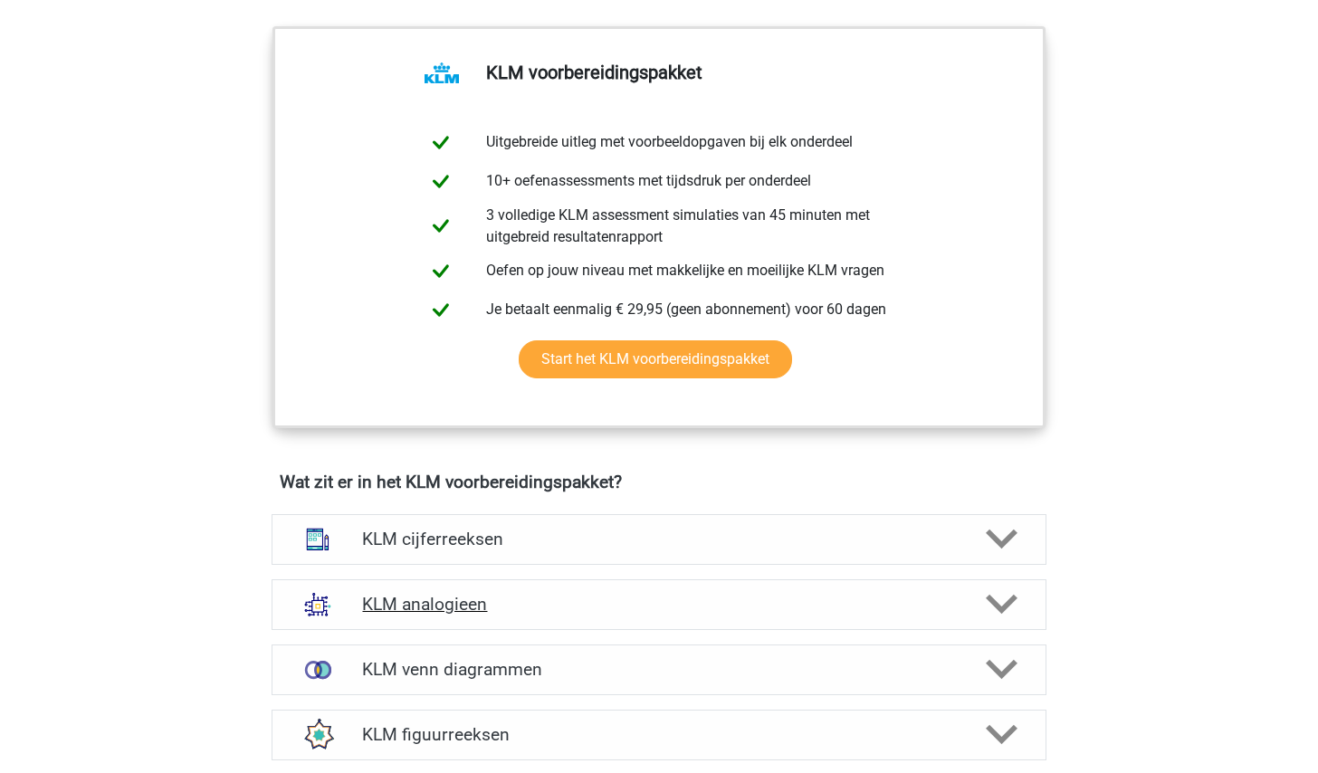
scroll to position [820, 0]
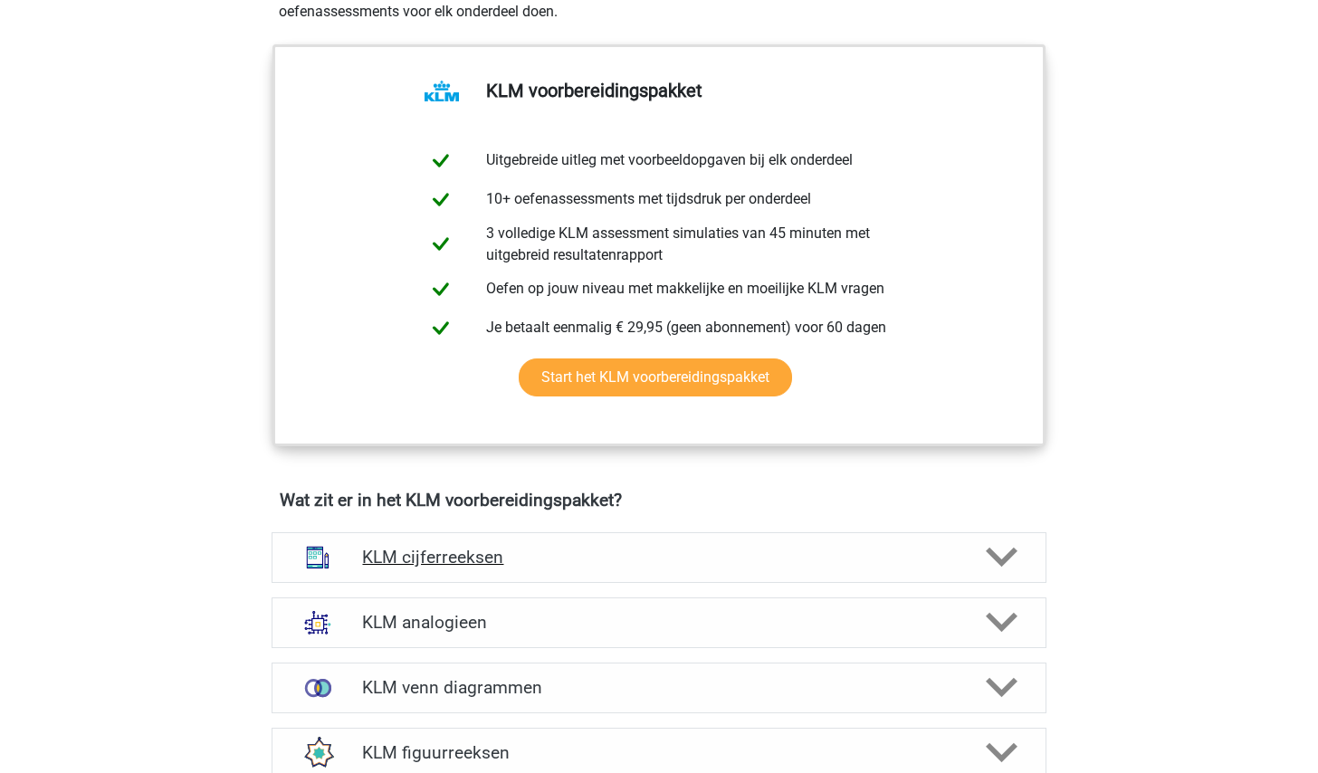
click at [521, 561] on h4 "KLM cijferreeksen" at bounding box center [658, 557] width 593 height 21
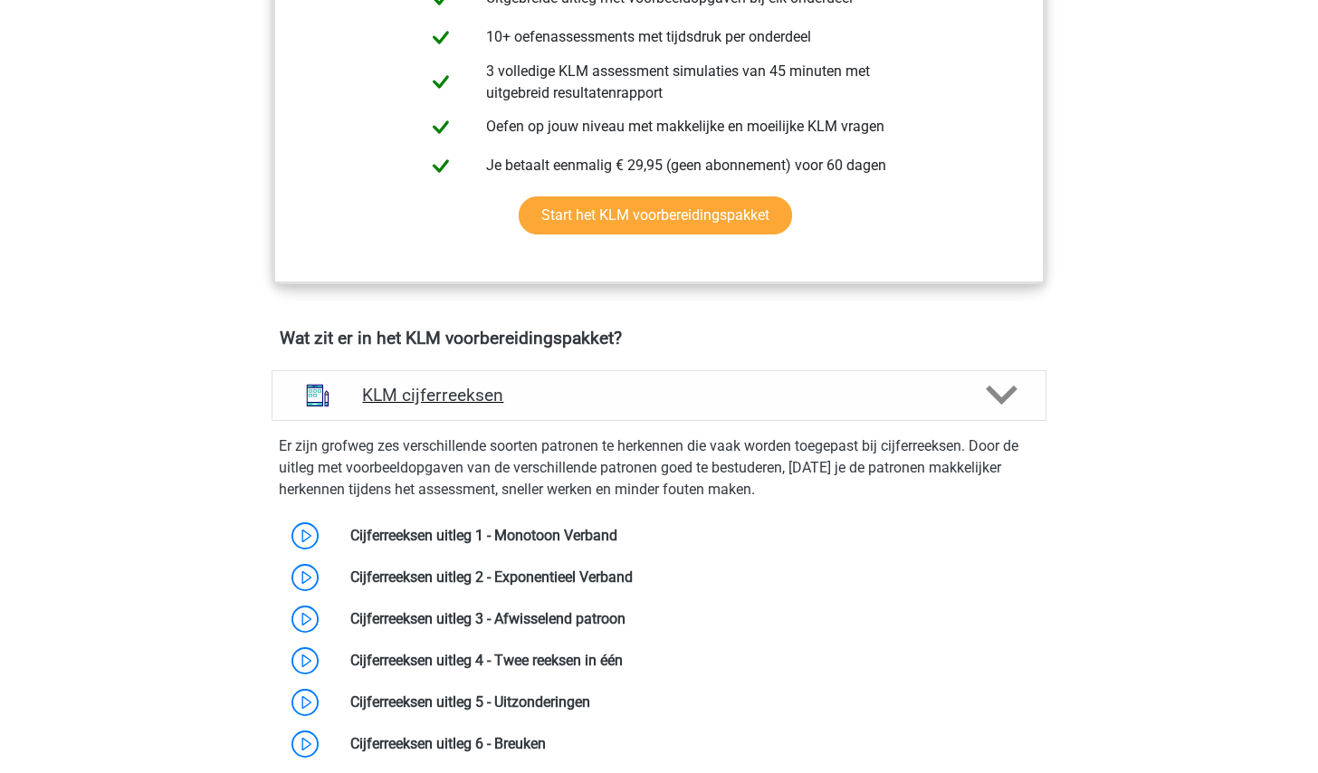
scroll to position [1049, 0]
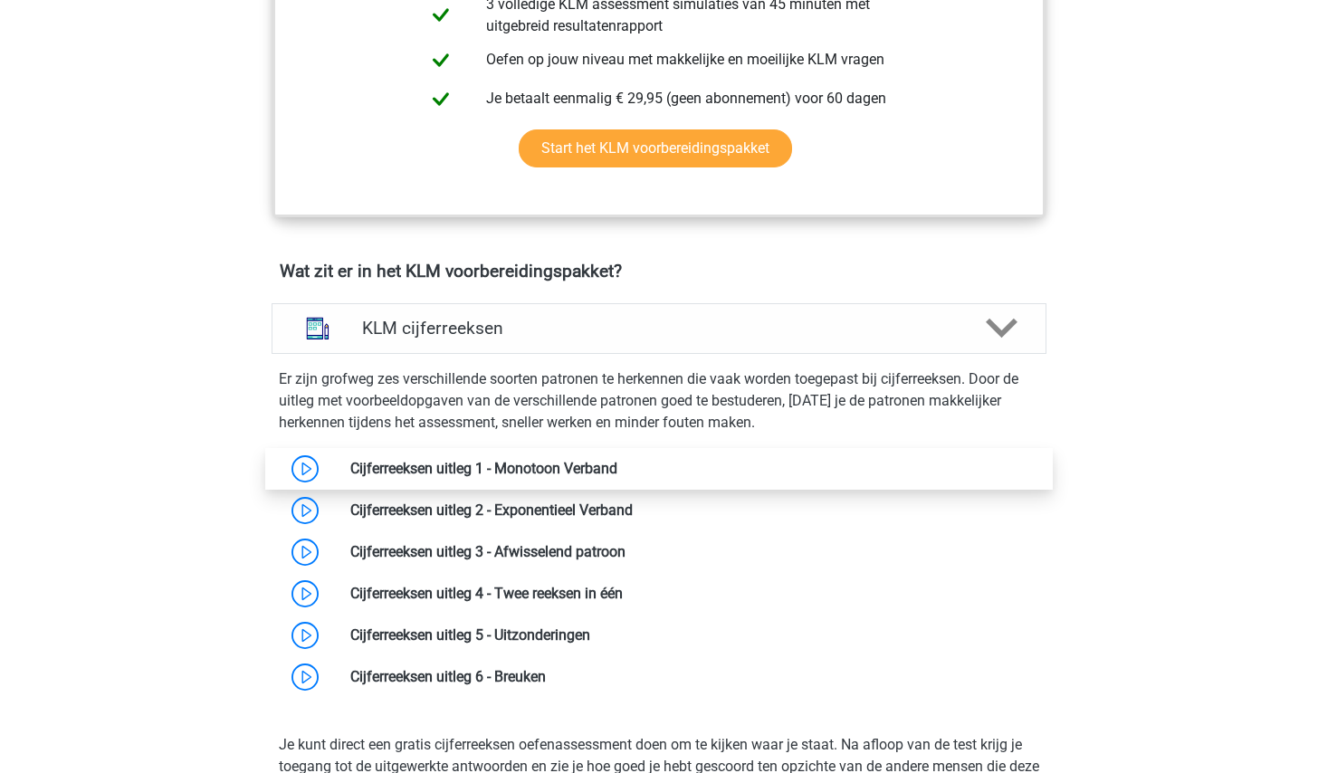
click at [618, 477] on link at bounding box center [618, 468] width 0 height 17
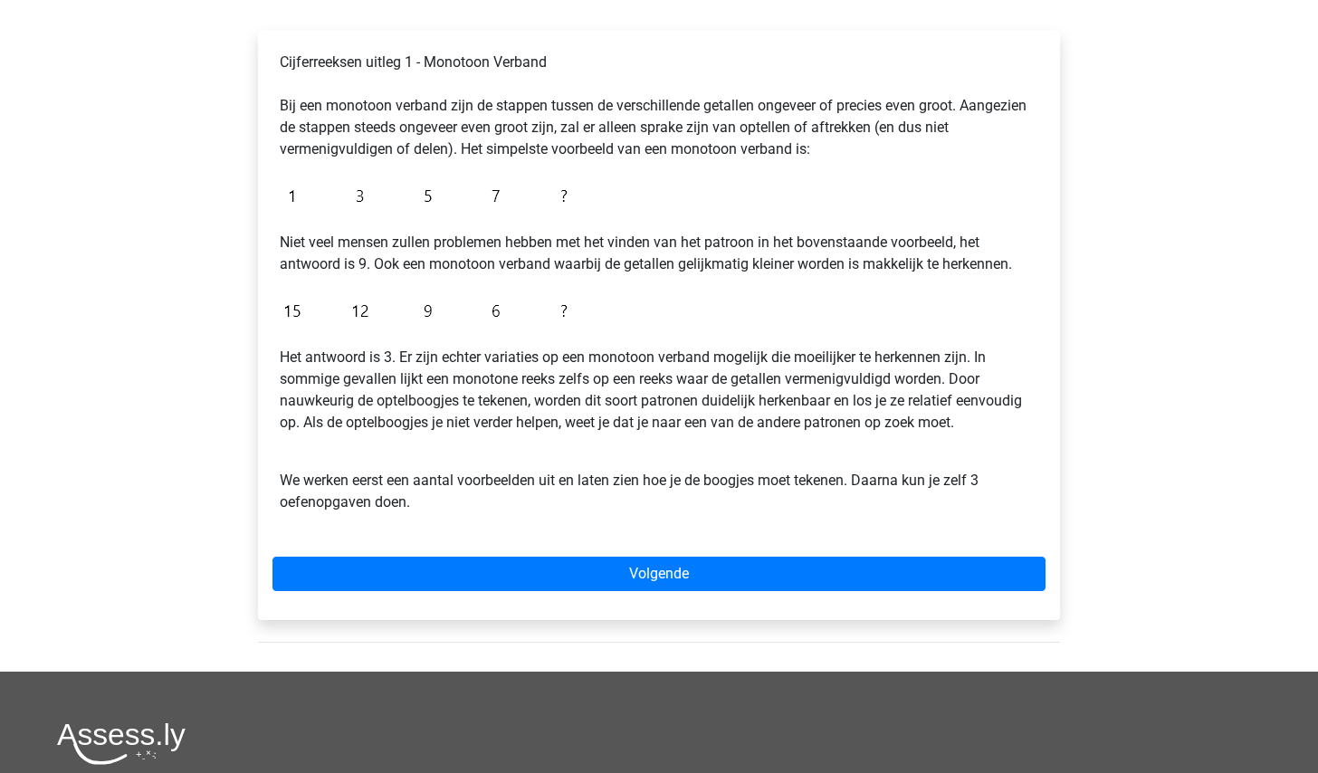
scroll to position [276, 0]
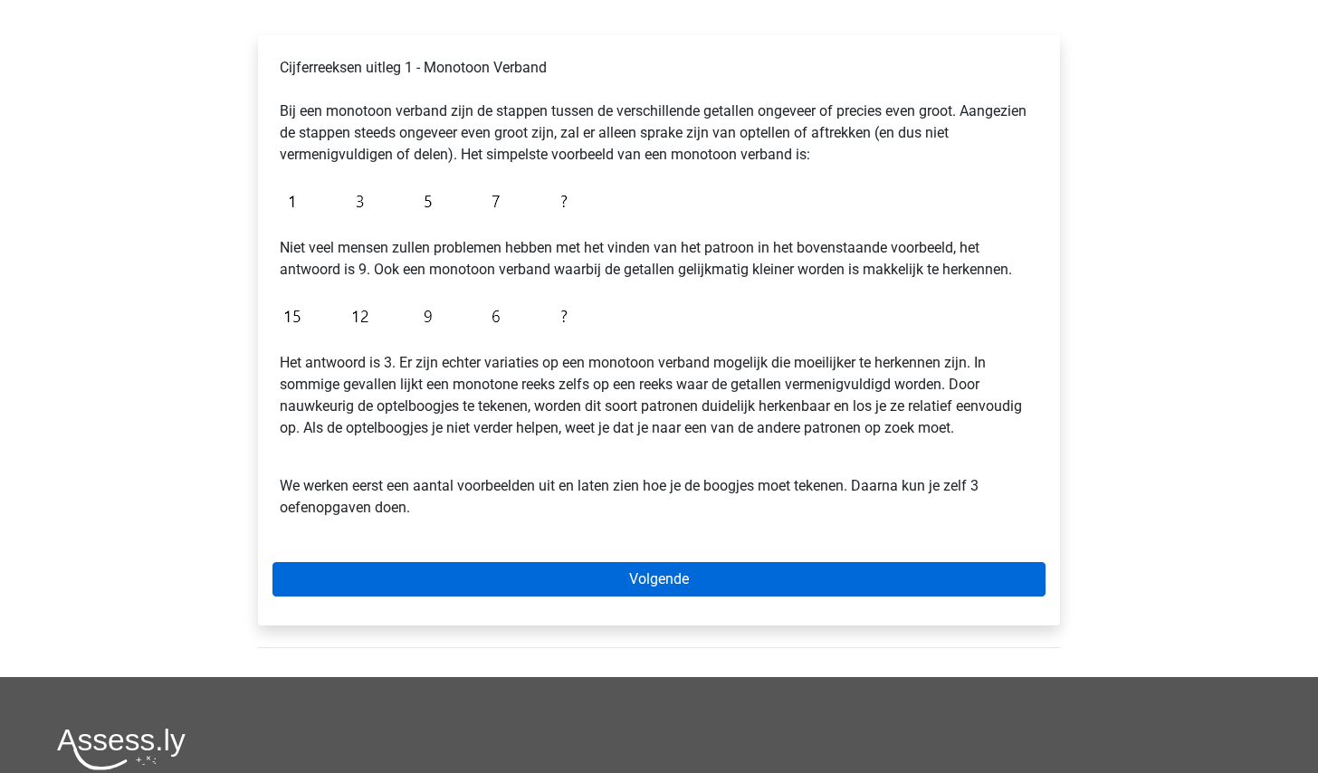
click at [462, 582] on link "Volgende" at bounding box center [659, 579] width 773 height 34
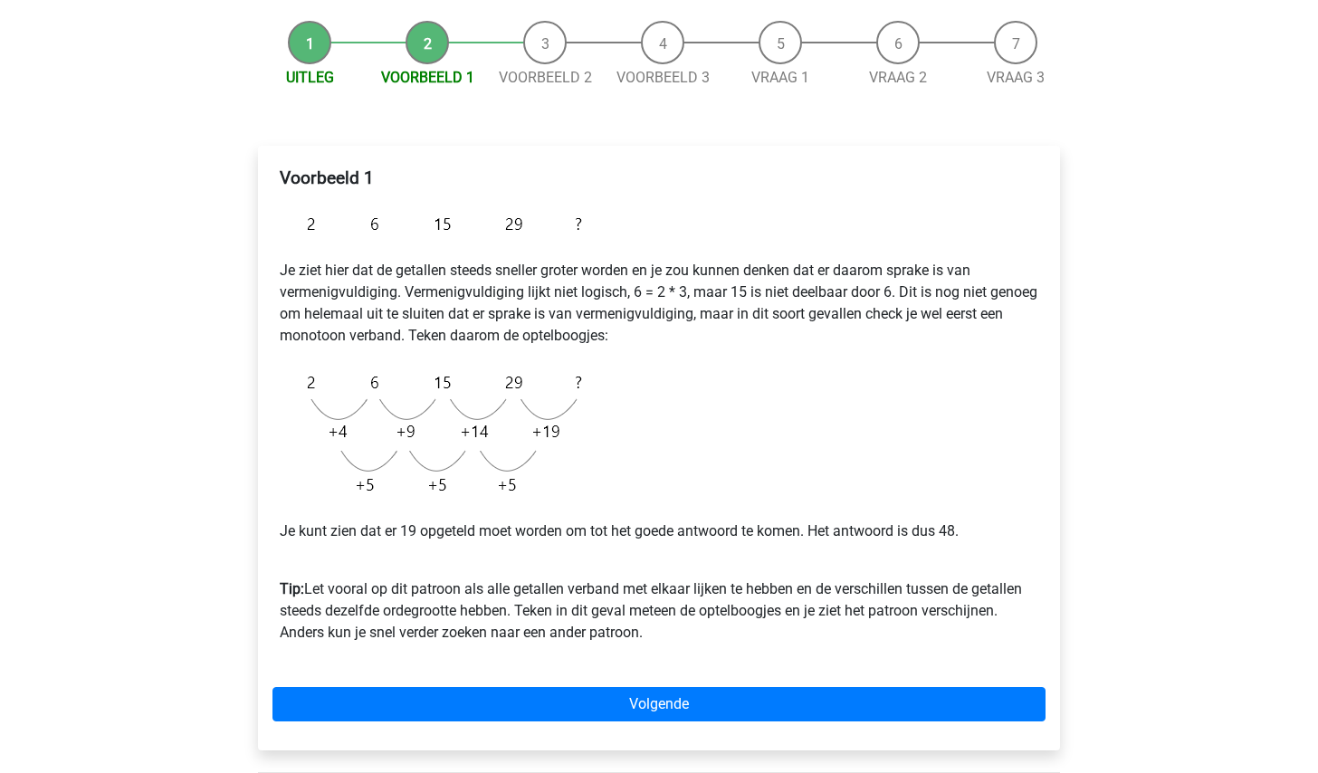
scroll to position [179, 0]
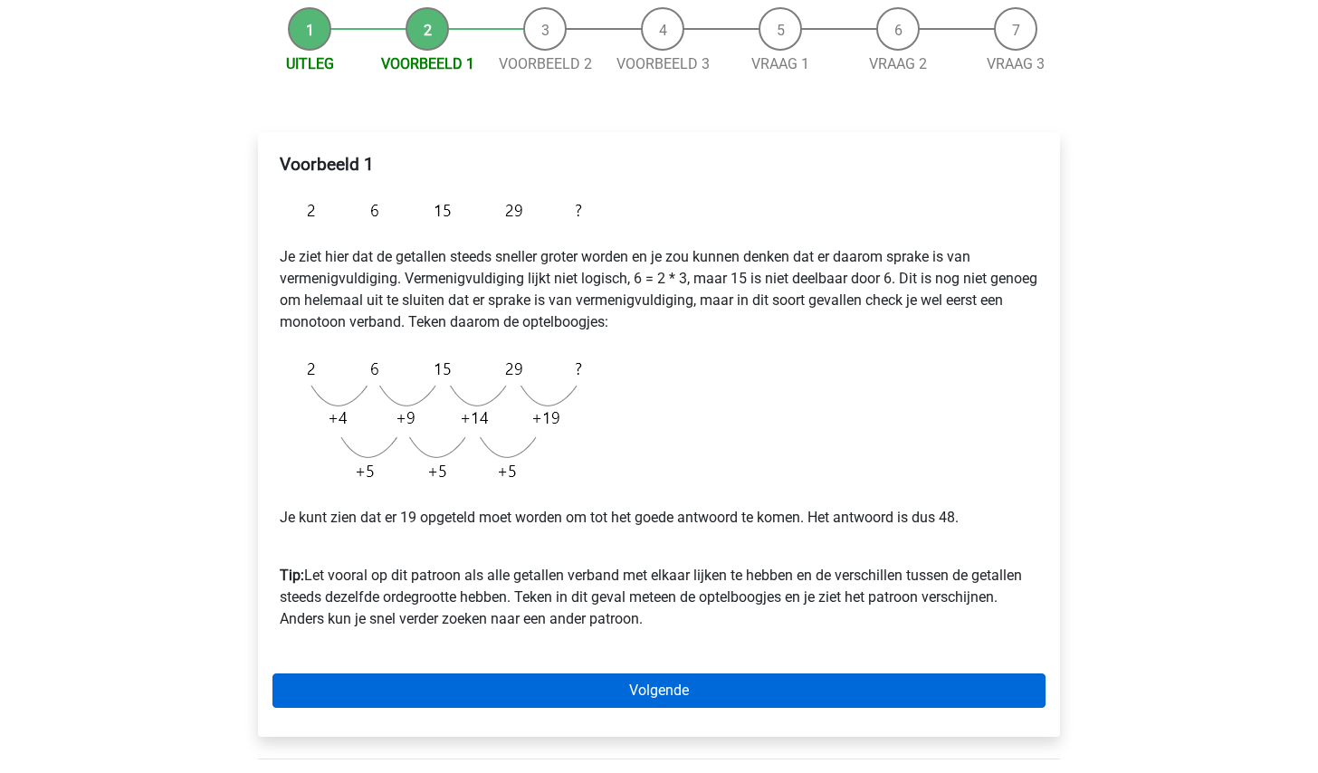
click at [407, 700] on link "Volgende" at bounding box center [659, 691] width 773 height 34
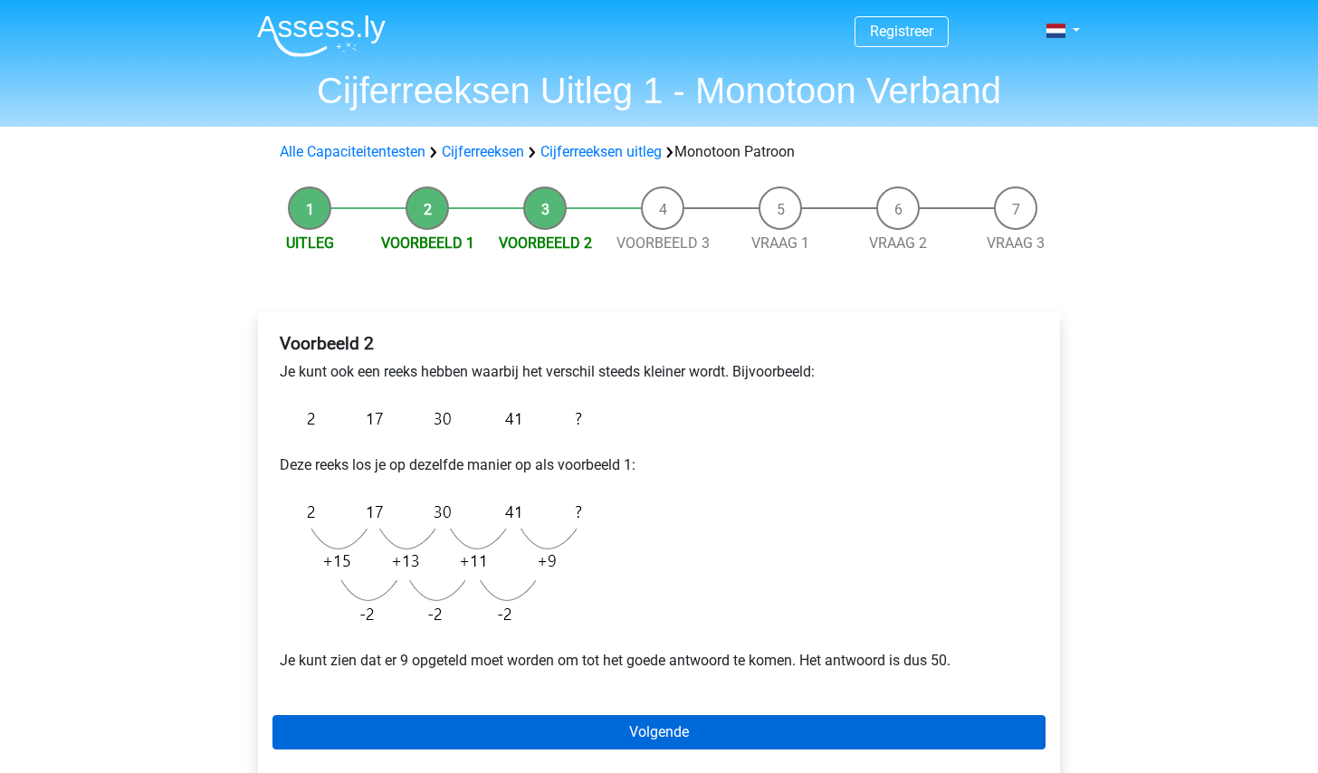
click at [409, 727] on link "Volgende" at bounding box center [659, 732] width 773 height 34
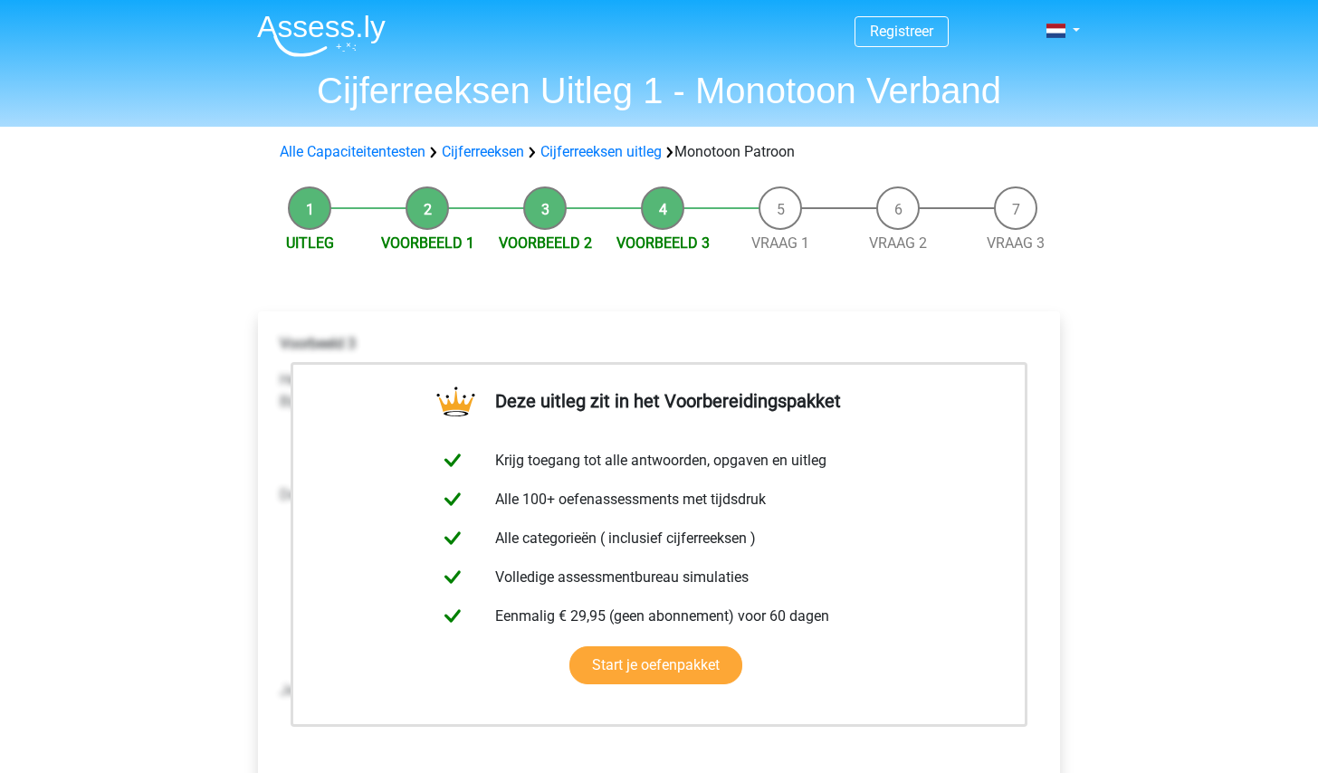
click at [1032, 311] on div "Deze uitleg zit in het Voorbereidingspakket Krijg toegang tot alle antwoorden, …" at bounding box center [659, 604] width 831 height 658
